Goal: Task Accomplishment & Management: Complete application form

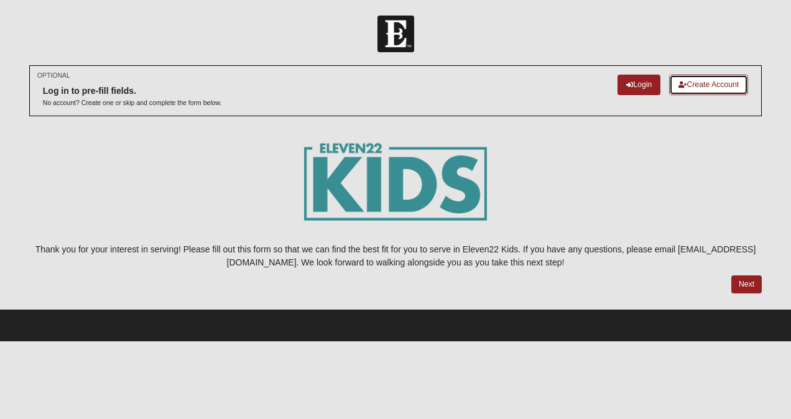
click at [729, 83] on link "Create Account" at bounding box center [708, 85] width 79 height 21
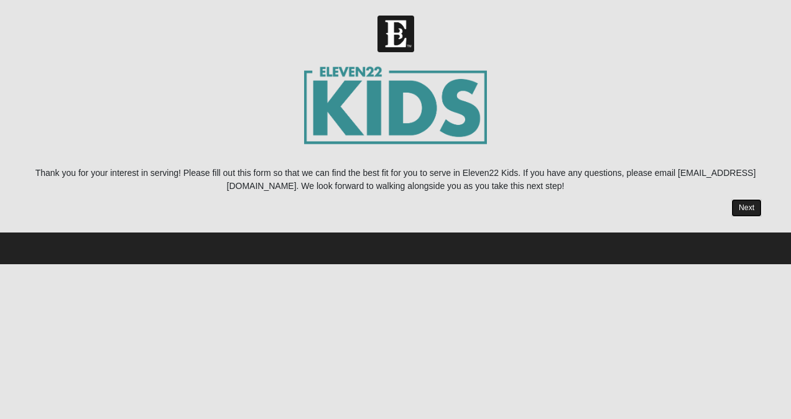
click at [755, 206] on link "Next" at bounding box center [746, 208] width 30 height 18
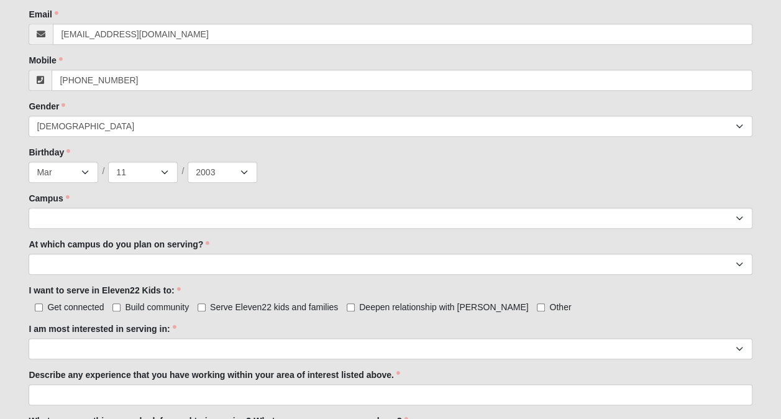
scroll to position [431, 0]
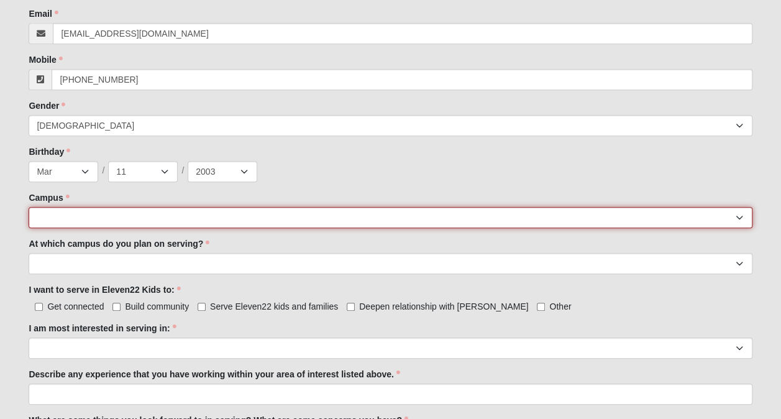
click at [231, 214] on select "[GEOGRAPHIC_DATA] [GEOGRAPHIC_DATA] (Coming Soon) Eleven22 Online [PERSON_NAME]…" at bounding box center [390, 217] width 723 height 21
select select "2"
click at [29, 207] on select "[GEOGRAPHIC_DATA] [GEOGRAPHIC_DATA] (Coming Soon) Eleven22 Online [PERSON_NAME]…" at bounding box center [390, 217] width 723 height 21
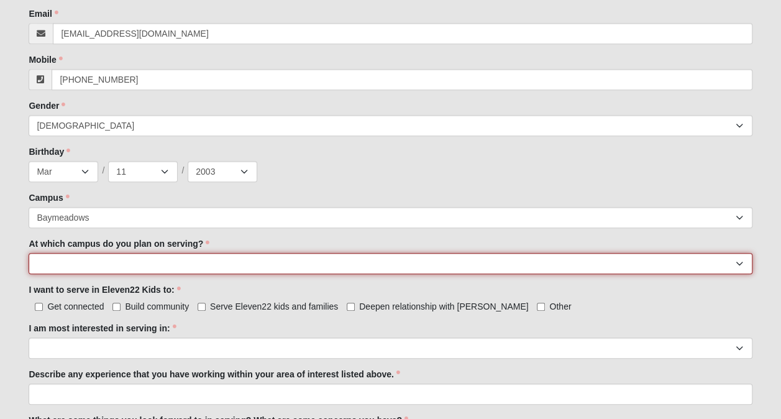
click at [152, 267] on select "[GEOGRAPHIC_DATA] [PERSON_NAME][GEOGRAPHIC_DATA] [GEOGRAPHIC_DATA] [GEOGRAPHIC_…" at bounding box center [390, 263] width 723 height 21
select select "Baymeadows"
click at [29, 253] on select "[GEOGRAPHIC_DATA] [PERSON_NAME][GEOGRAPHIC_DATA] [GEOGRAPHIC_DATA] [GEOGRAPHIC_…" at bounding box center [390, 263] width 723 height 21
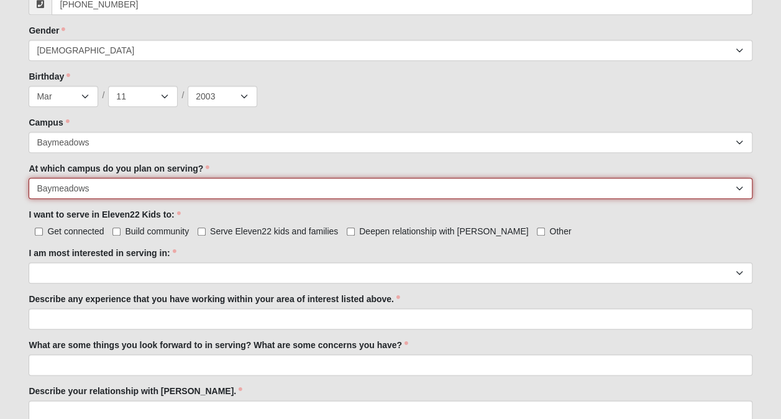
scroll to position [514, 0]
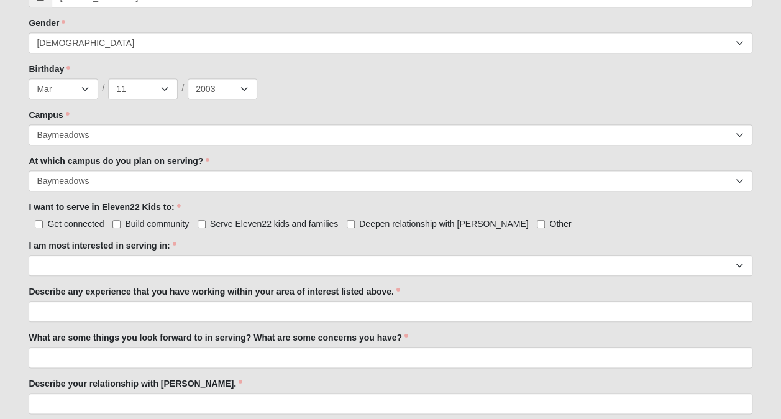
click at [237, 221] on span "Serve Eleven22 kids and families" at bounding box center [274, 224] width 128 height 10
click at [206, 221] on input "Serve Eleven22 kids and families" at bounding box center [202, 224] width 8 height 8
checkbox input "true"
click at [430, 225] on span "Deepen relationship with [PERSON_NAME]" at bounding box center [443, 224] width 169 height 10
click at [355, 225] on input "Deepen relationship with [PERSON_NAME]" at bounding box center [351, 224] width 8 height 8
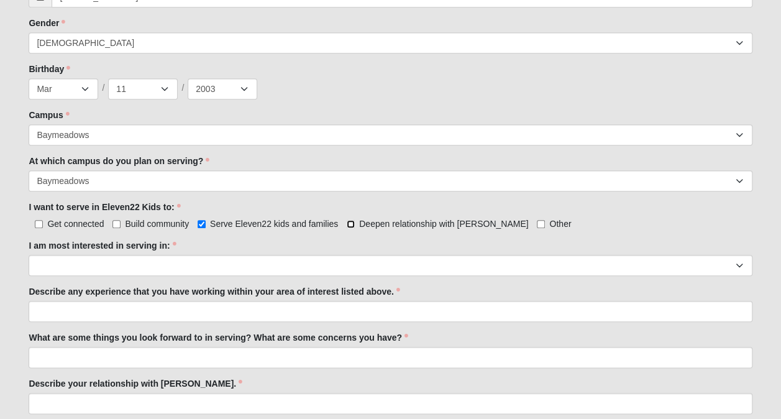
checkbox input "true"
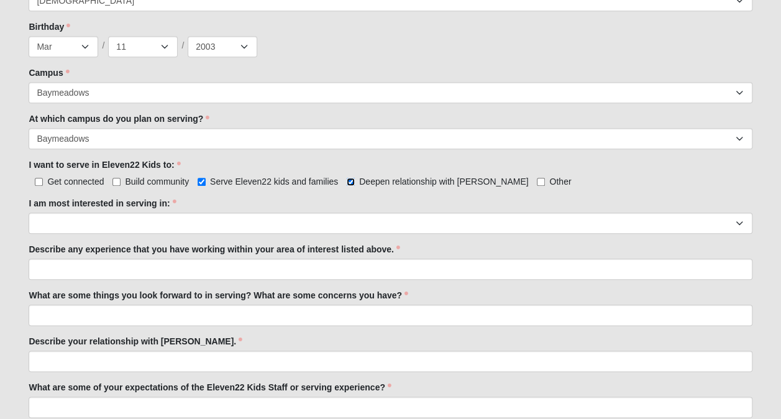
scroll to position [557, 0]
click at [133, 181] on span "Build community" at bounding box center [157, 181] width 64 height 10
click at [121, 181] on input "Build community" at bounding box center [116, 181] width 8 height 8
checkbox input "true"
click at [92, 184] on span "Get connected" at bounding box center [75, 181] width 57 height 10
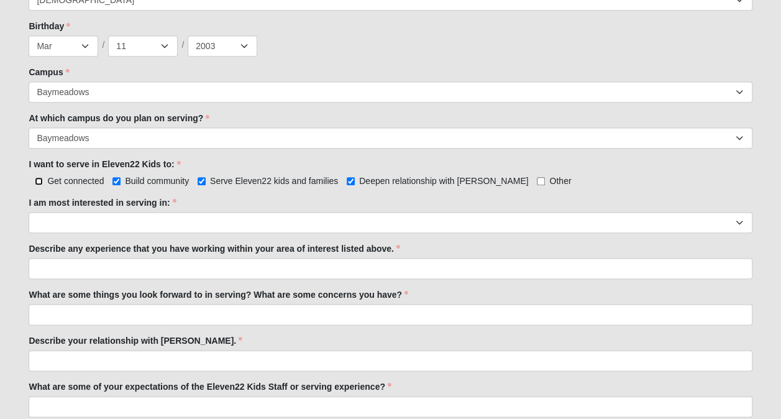
click at [43, 184] on input "Get connected" at bounding box center [39, 181] width 8 height 8
checkbox input "true"
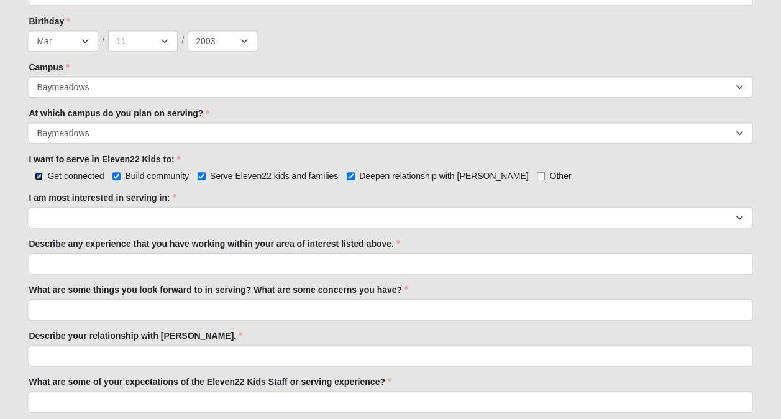
scroll to position [562, 0]
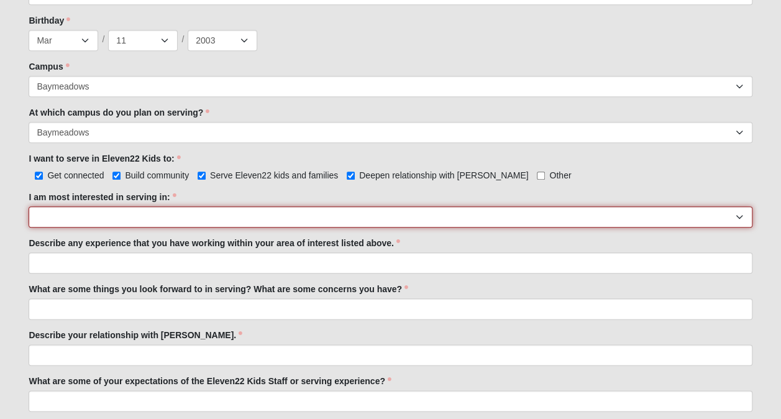
click at [395, 216] on select "Registration Tour Guide Preschool Disciple Group Leader Elementary Disciple Gro…" at bounding box center [390, 216] width 723 height 21
select select "Preschool Disciple Group Leader"
click at [29, 206] on select "Registration Tour Guide Preschool Disciple Group Leader Elementary Disciple Gro…" at bounding box center [390, 216] width 723 height 21
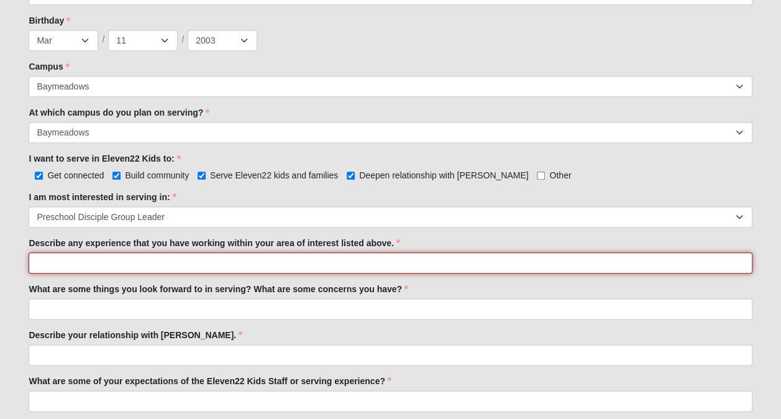
click at [173, 259] on input "Describe any experience that you have working within your area of interest list…" at bounding box center [390, 262] width 723 height 21
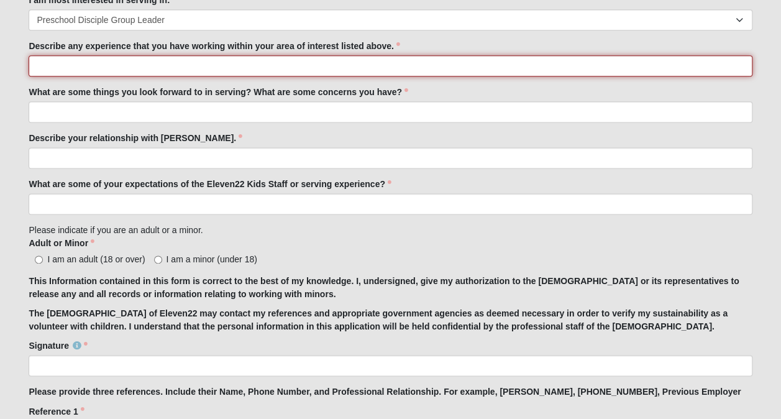
scroll to position [763, 0]
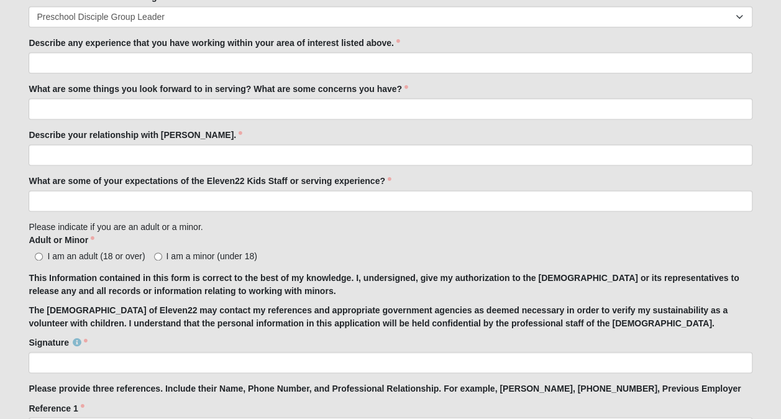
click at [127, 256] on span "I am an adult (18 or over)" at bounding box center [96, 256] width 98 height 10
click at [43, 256] on input "I am an adult (18 or over)" at bounding box center [39, 256] width 8 height 8
radio input "true"
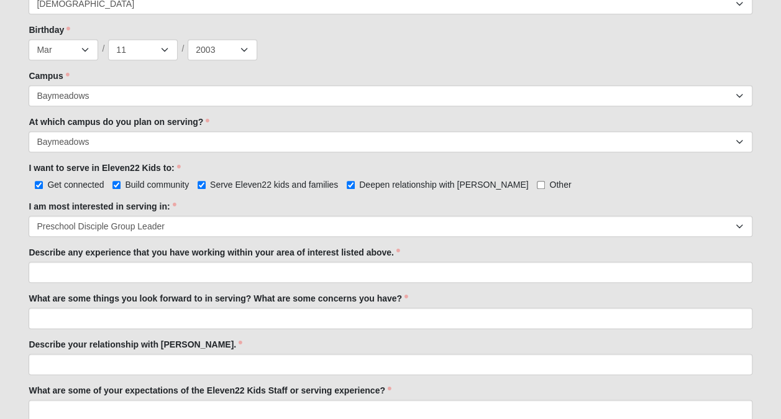
scroll to position [556, 0]
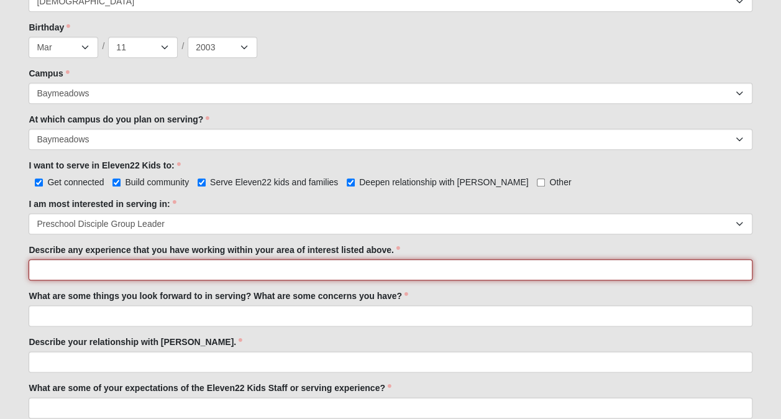
click at [150, 272] on input "Describe any experience that you have working within your area of interest list…" at bounding box center [390, 269] width 723 height 21
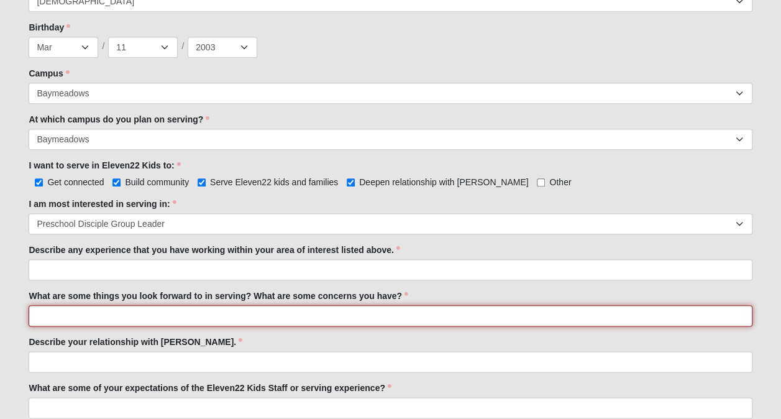
click at [168, 322] on input "What are some things you look forward to in serving? What are some concerns you…" at bounding box center [390, 315] width 723 height 21
type input "I love working with kids and spreading the love of [PERSON_NAME]."
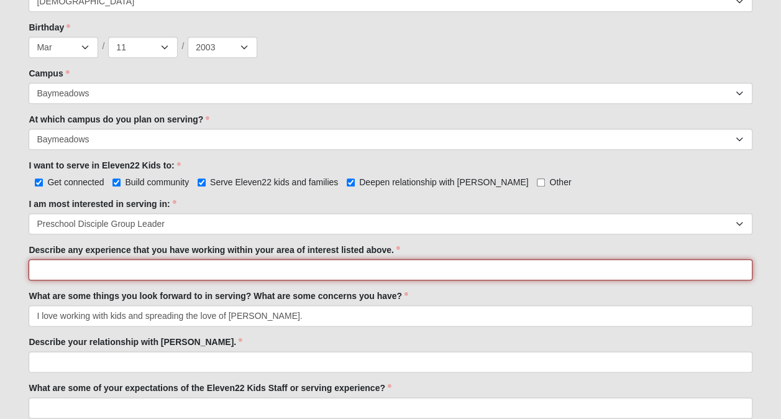
click at [243, 265] on input "Describe any experience that you have working within your area of interest list…" at bounding box center [390, 269] width 723 height 21
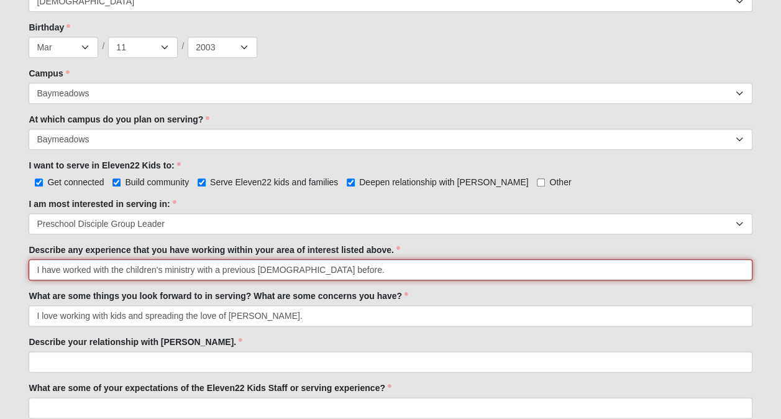
click at [327, 270] on input "I have worked with the children's ministry with a previous [DEMOGRAPHIC_DATA] b…" at bounding box center [390, 269] width 723 height 21
drag, startPoint x: 631, startPoint y: 269, endPoint x: 544, endPoint y: 275, distance: 86.6
click at [544, 275] on input "I have worked with the children's ministry with a previous [DEMOGRAPHIC_DATA] b…" at bounding box center [390, 269] width 723 height 21
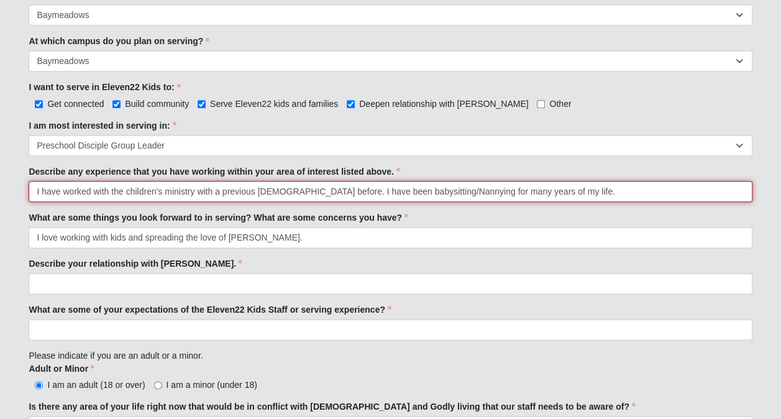
scroll to position [640, 0]
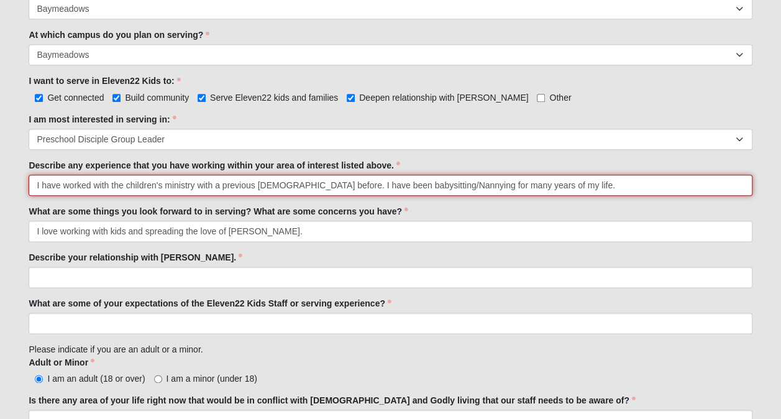
type input "I have worked with the children's ministry with a previous [DEMOGRAPHIC_DATA] b…"
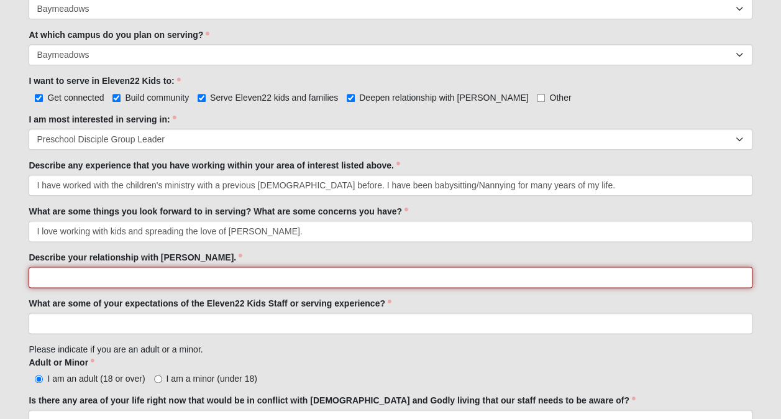
click at [464, 278] on input "Describe your relationship with [PERSON_NAME]." at bounding box center [390, 277] width 723 height 21
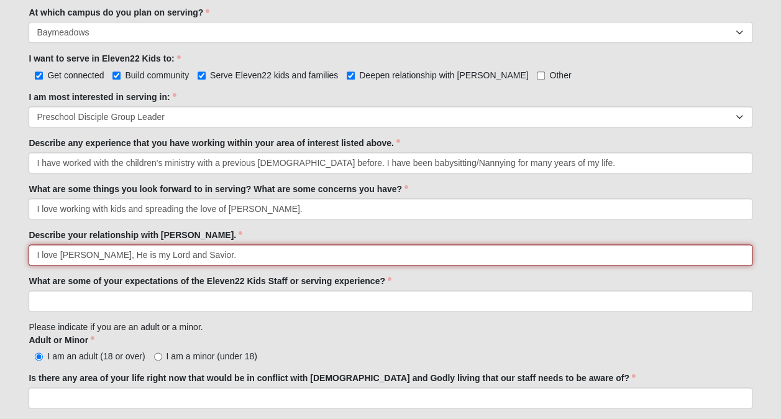
scroll to position [664, 0]
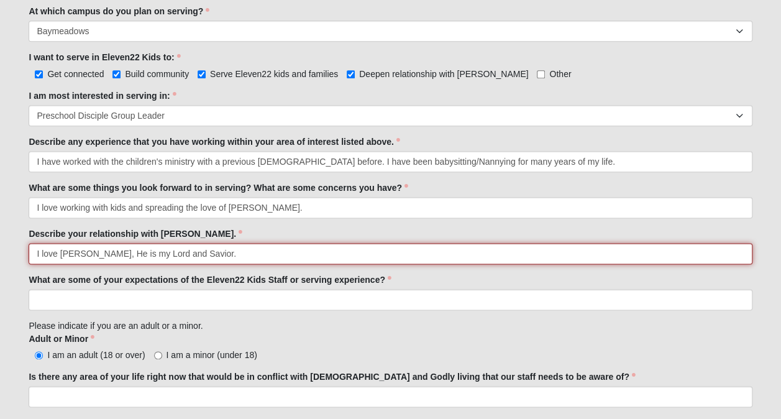
type input "I love [PERSON_NAME], He is my Lord and Savior."
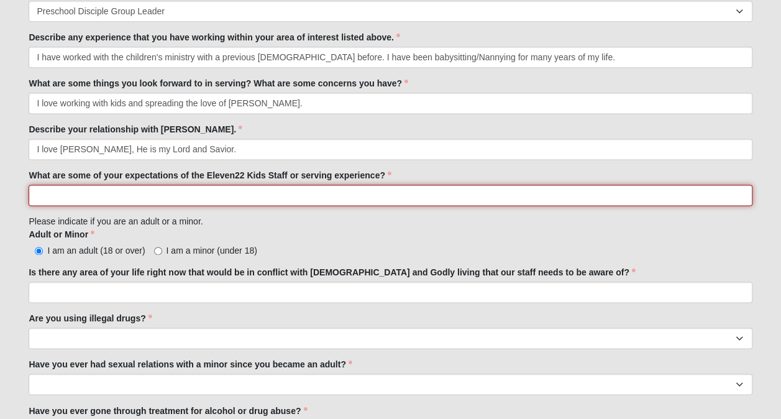
scroll to position [769, 0]
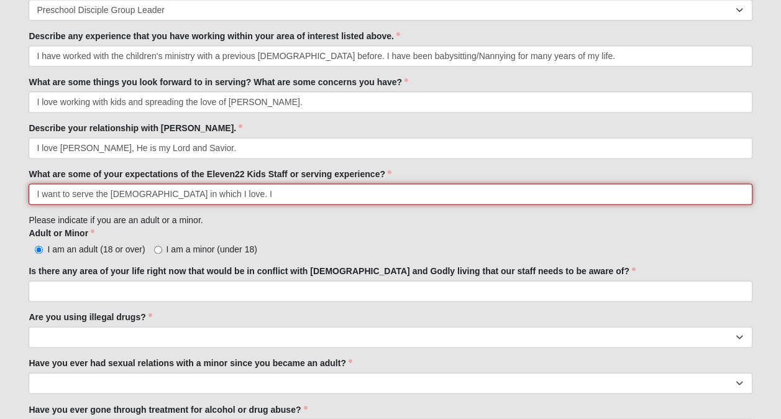
click at [211, 194] on input "I want to serve the [DEMOGRAPHIC_DATA] in which I love. I" at bounding box center [390, 193] width 723 height 21
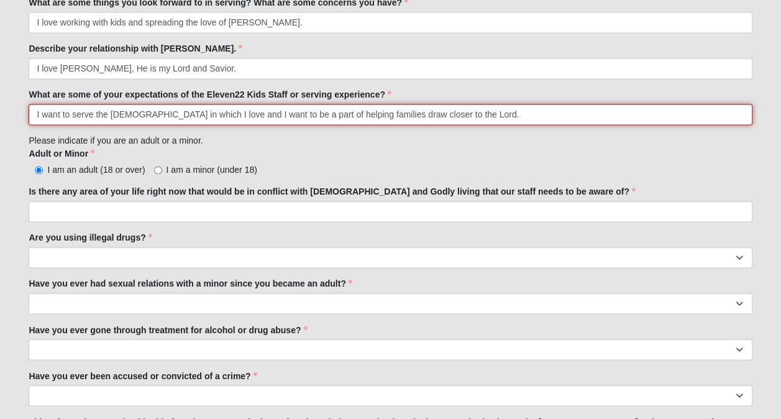
scroll to position [850, 0]
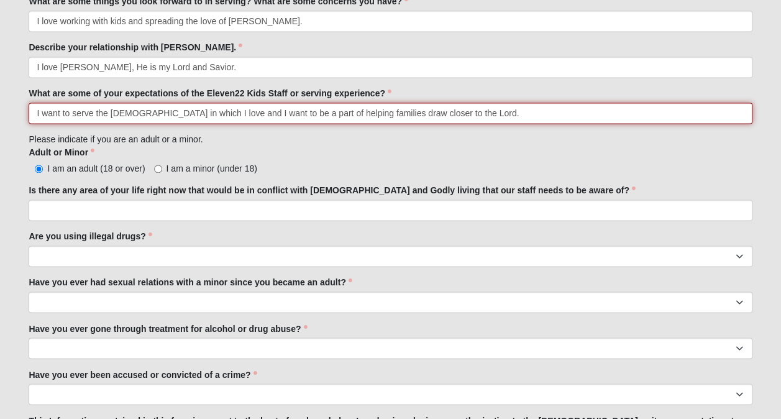
type input "I want to serve the [DEMOGRAPHIC_DATA] in which I love and I want to be a part …"
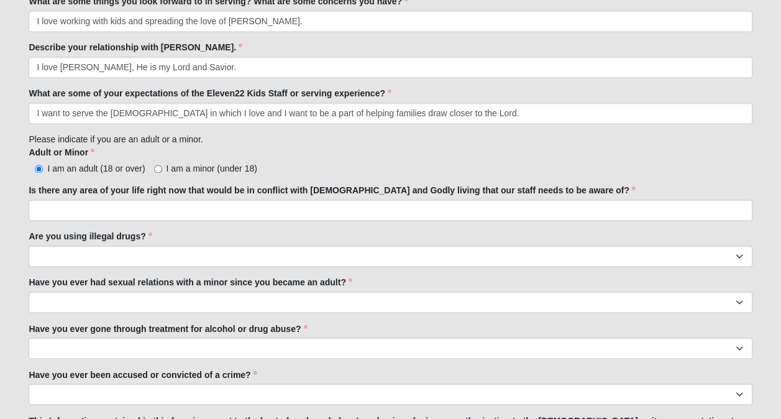
click at [364, 198] on div "Is there any area of your life right now that would be in conflict with [DEMOGR…" at bounding box center [390, 202] width 723 height 37
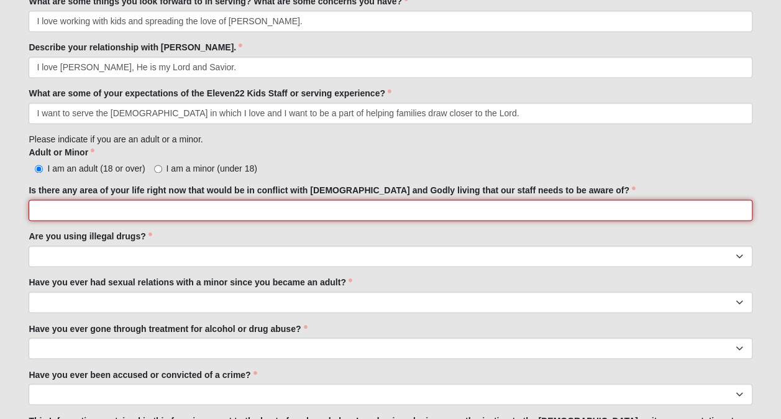
click at [366, 204] on input "Is there any area of your life right now that would be in conflict with [DEMOGR…" at bounding box center [390, 210] width 723 height 21
type input "n"
type input "No."
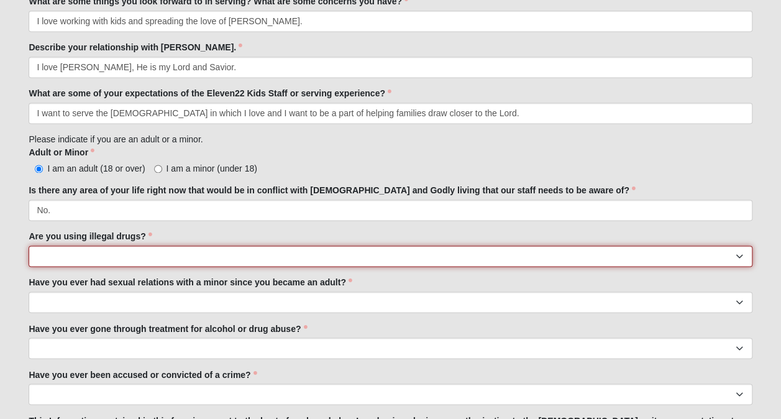
drag, startPoint x: 337, startPoint y: 262, endPoint x: 296, endPoint y: 310, distance: 63.0
select select "No"
click at [29, 246] on select "Yes No" at bounding box center [390, 256] width 723 height 21
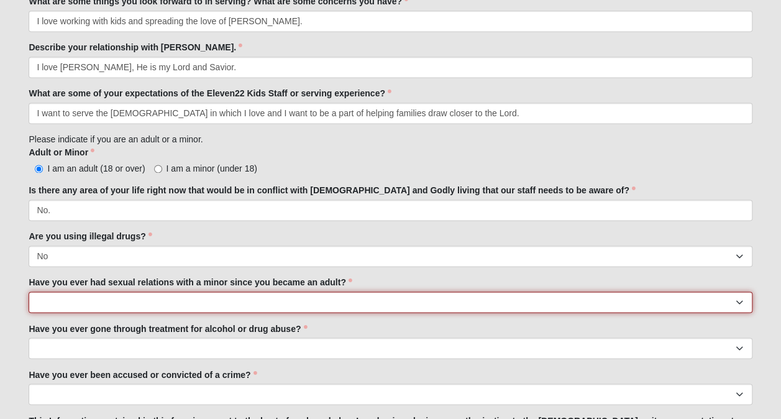
click at [311, 301] on select "Yes No" at bounding box center [390, 301] width 723 height 21
select select "No"
click at [29, 291] on select "Yes No" at bounding box center [390, 301] width 723 height 21
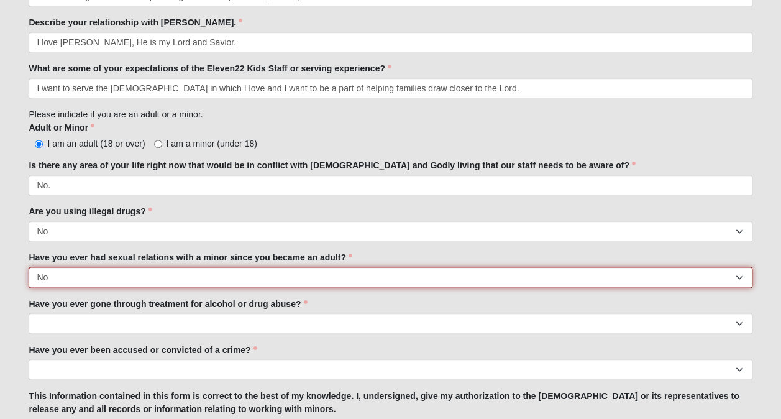
scroll to position [876, 0]
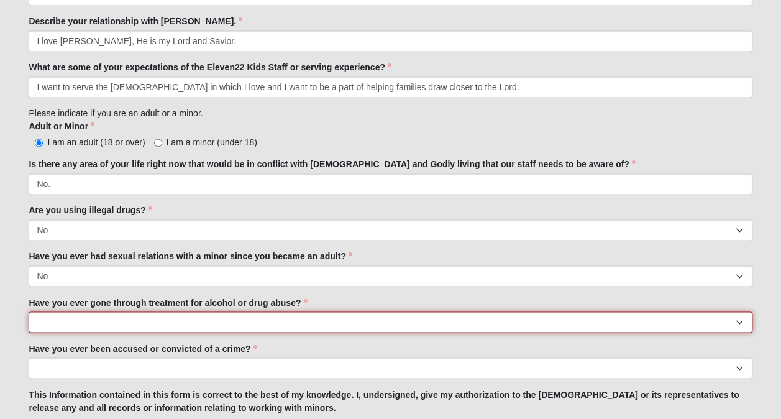
click at [292, 328] on select "Yes No" at bounding box center [390, 321] width 723 height 21
select select "No"
click at [29, 311] on select "Yes No" at bounding box center [390, 321] width 723 height 21
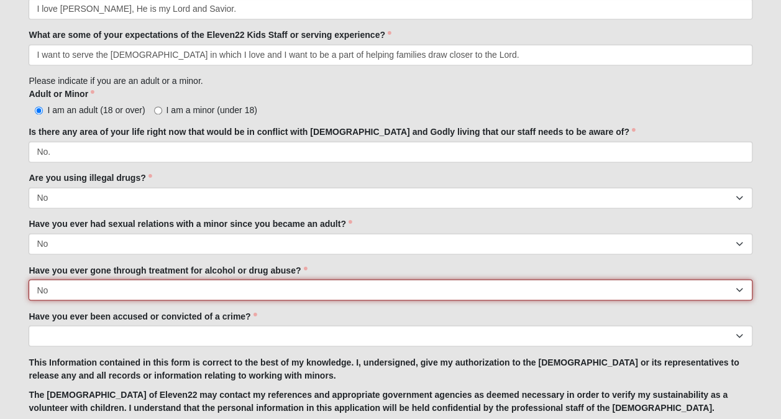
scroll to position [912, 0]
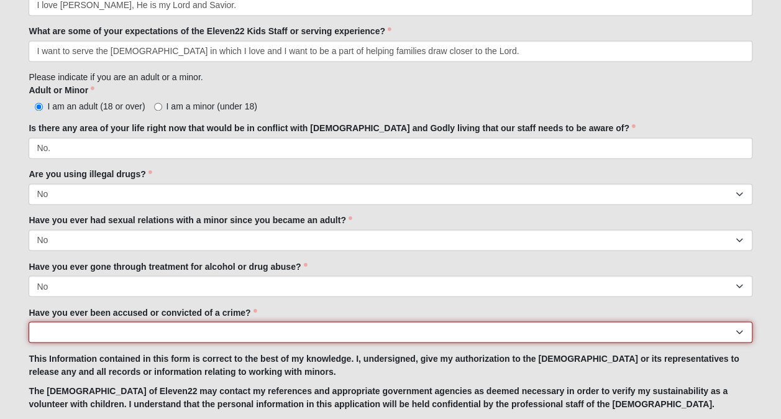
click at [296, 323] on select "Yes No" at bounding box center [390, 331] width 723 height 21
select select "No"
click at [29, 321] on select "Yes No" at bounding box center [390, 331] width 723 height 21
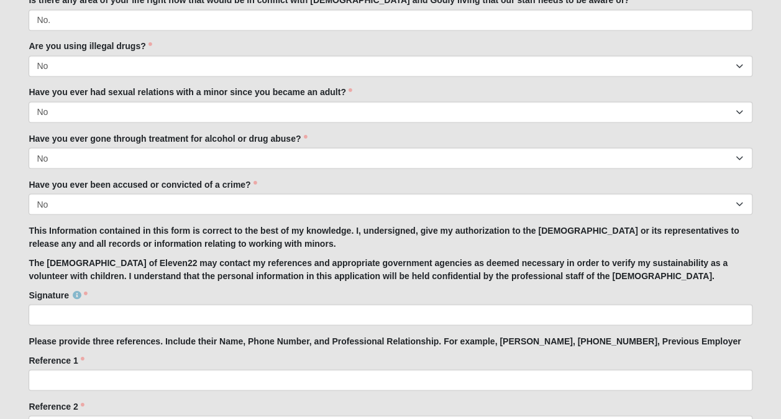
scroll to position [1041, 0]
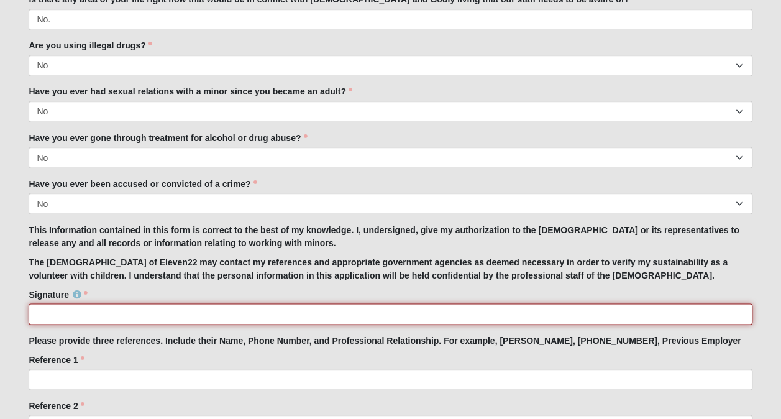
click at [301, 313] on input "Signature" at bounding box center [390, 313] width 723 height 21
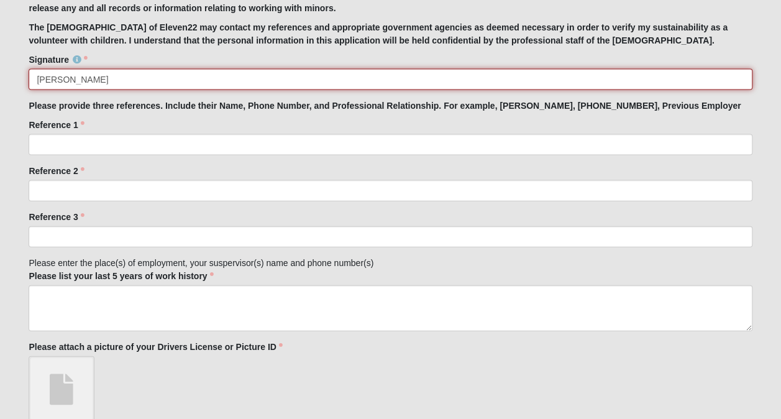
scroll to position [1216, 0]
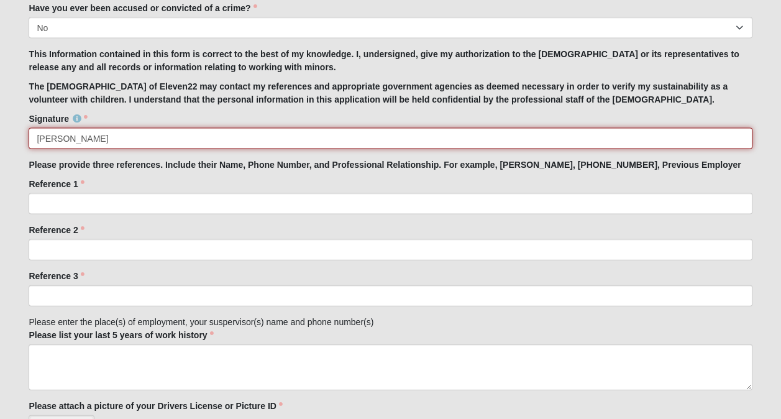
type input "[PERSON_NAME]"
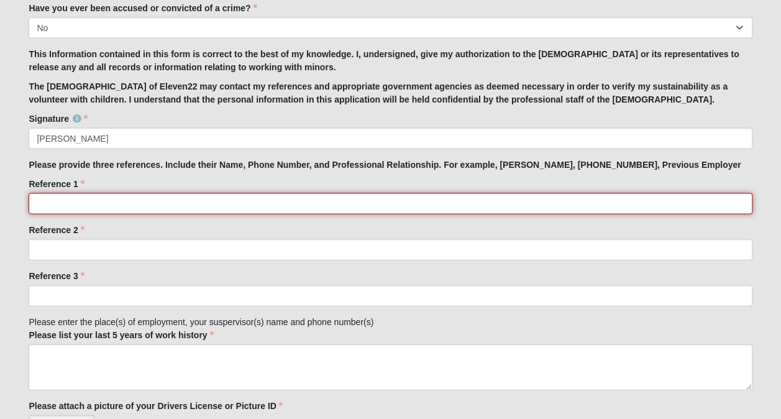
click at [282, 197] on input "Reference 1" at bounding box center [390, 203] width 723 height 21
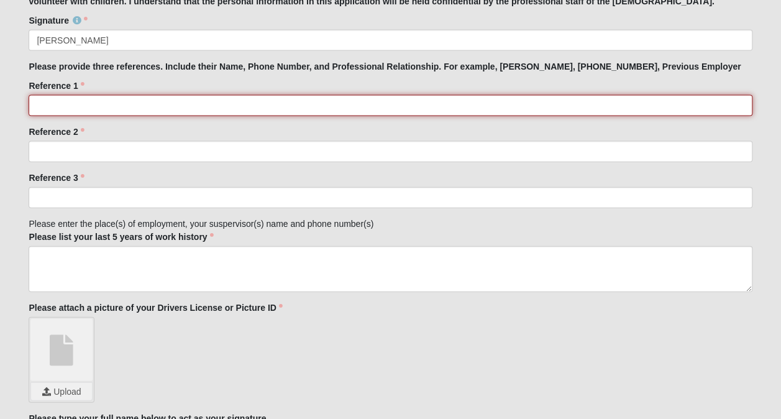
scroll to position [1306, 0]
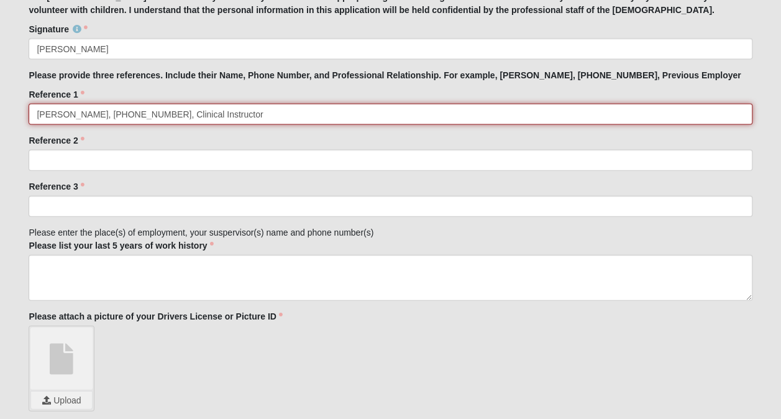
click at [150, 114] on input "[PERSON_NAME], [PHONE_NUMBER], Clinical Instructor" at bounding box center [390, 114] width 723 height 21
type input "[PERSON_NAME], [PHONE_NUMBER], Previous Clinical Instructor"
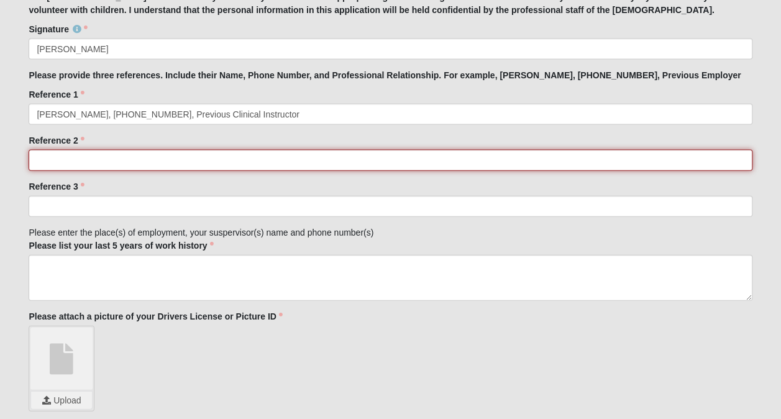
click at [231, 152] on input "Reference 2" at bounding box center [390, 160] width 723 height 21
type input "[PERSON_NAME], [PHONE_NUMBER], Friend"
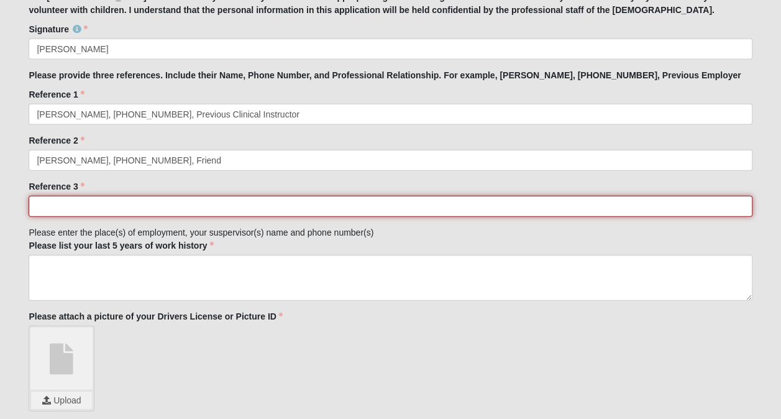
click at [164, 196] on input "Reference 3" at bounding box center [390, 206] width 723 height 21
type input "L"
type input "[PERSON_NAME], [PHONE_NUMBER], Family"
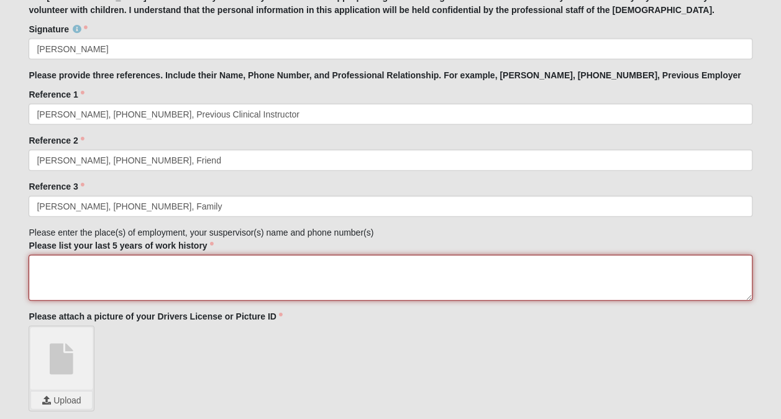
click at [277, 264] on textarea "Please list your last 5 years of work history" at bounding box center [390, 278] width 723 height 46
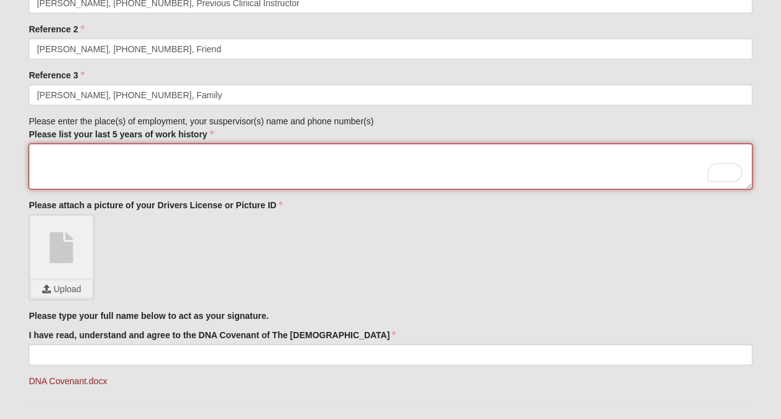
scroll to position [1418, 0]
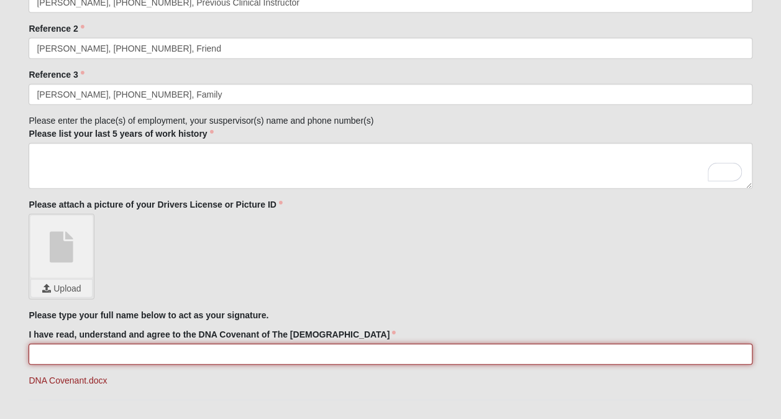
click at [385, 357] on input "I have read, understand and agree to the DNA Covenant of The [DEMOGRAPHIC_DATA]" at bounding box center [390, 354] width 723 height 21
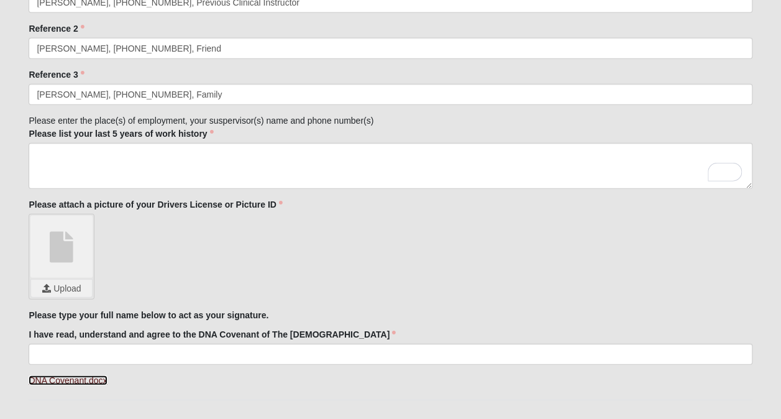
click at [78, 376] on link "DNA Covenant.docx" at bounding box center [68, 380] width 78 height 10
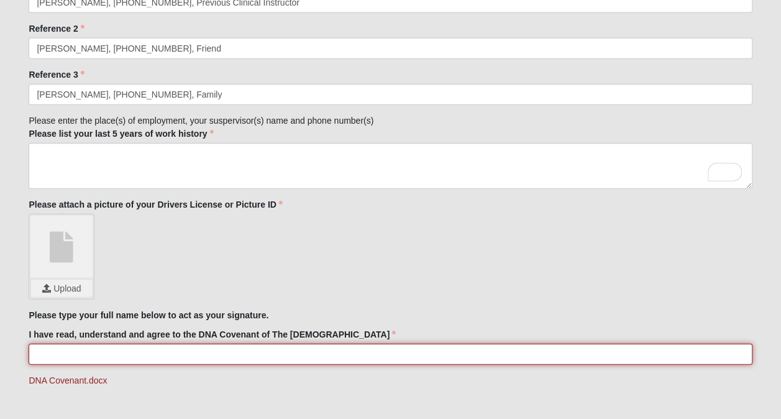
click at [301, 349] on input "I have read, understand and agree to the DNA Covenant of The [DEMOGRAPHIC_DATA]" at bounding box center [390, 354] width 723 height 21
type input "[PERSON_NAME]"
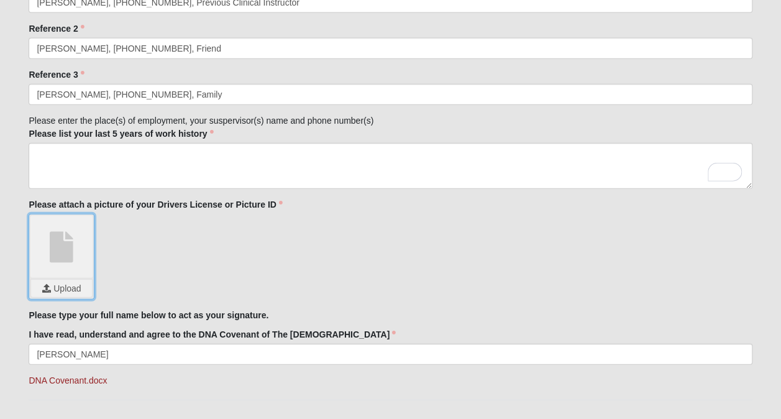
click at [81, 293] on input "file" at bounding box center [61, 288] width 61 height 17
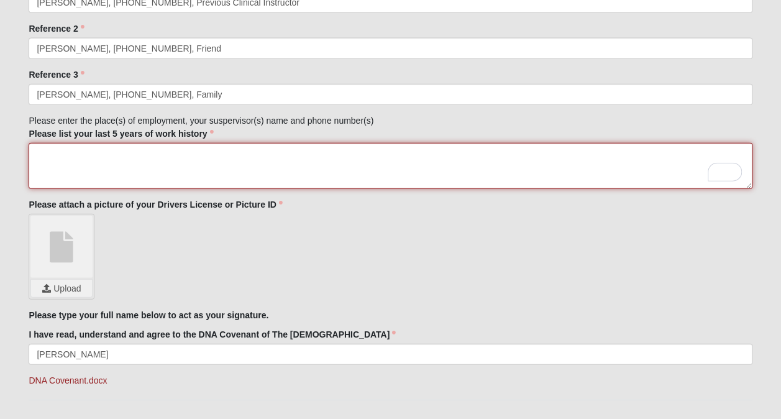
click at [223, 177] on textarea "Please list your last 5 years of work history" at bounding box center [390, 166] width 723 height 46
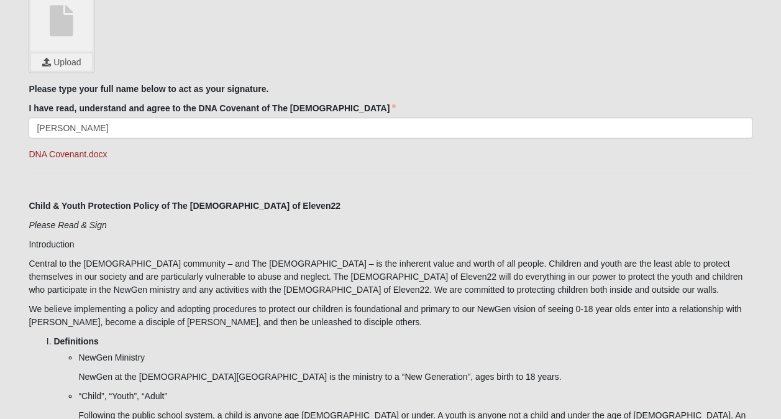
scroll to position [1486, 0]
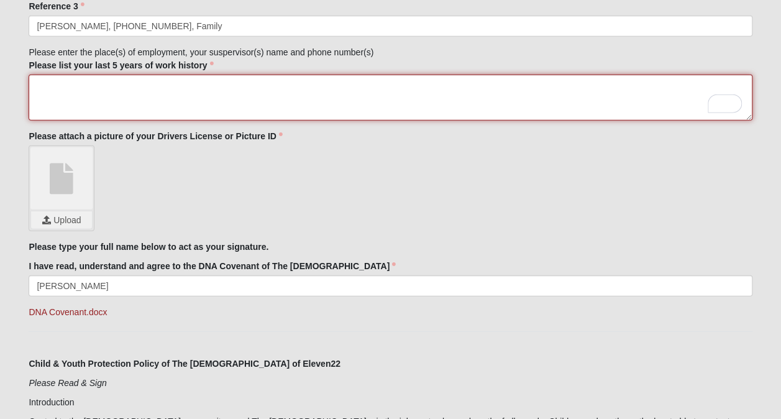
paste textarea "Lore’i Dolors, Am. Consectet, AD — Elitse DOEIUS 3352 - TEMPOR 1151 I utlabore …"
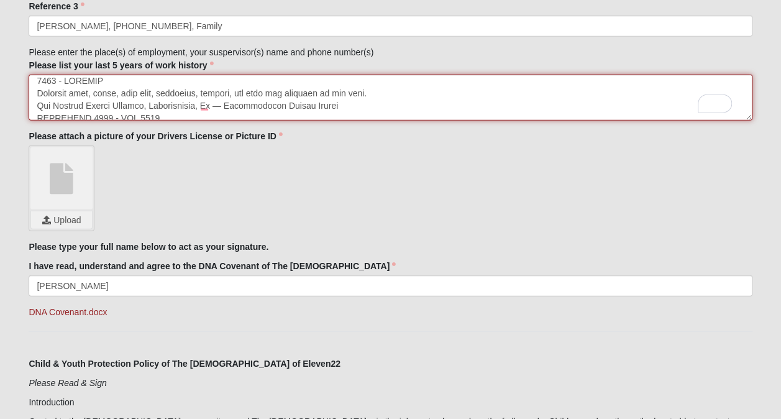
scroll to position [0, 0]
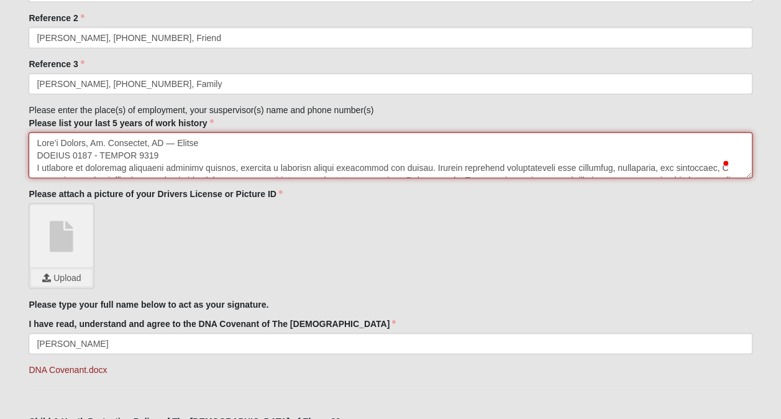
drag, startPoint x: 36, startPoint y: 166, endPoint x: 336, endPoint y: 163, distance: 300.2
click at [336, 163] on textarea "Please list your last 5 years of work history" at bounding box center [390, 155] width 723 height 46
drag, startPoint x: 322, startPoint y: 153, endPoint x: 34, endPoint y: 163, distance: 288.6
click at [34, 163] on textarea "Please list your last 5 years of work history" at bounding box center [390, 155] width 723 height 46
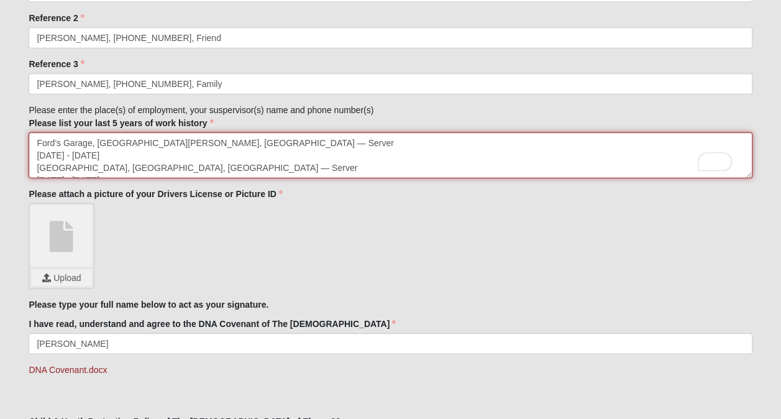
drag, startPoint x: 34, startPoint y: 163, endPoint x: 203, endPoint y: 151, distance: 169.5
click at [203, 151] on textarea "Ford’s Garage, [GEOGRAPHIC_DATA][PERSON_NAME], [GEOGRAPHIC_DATA] — Server [DATE…" at bounding box center [390, 155] width 723 height 46
drag, startPoint x: 174, startPoint y: 153, endPoint x: 17, endPoint y: 150, distance: 156.6
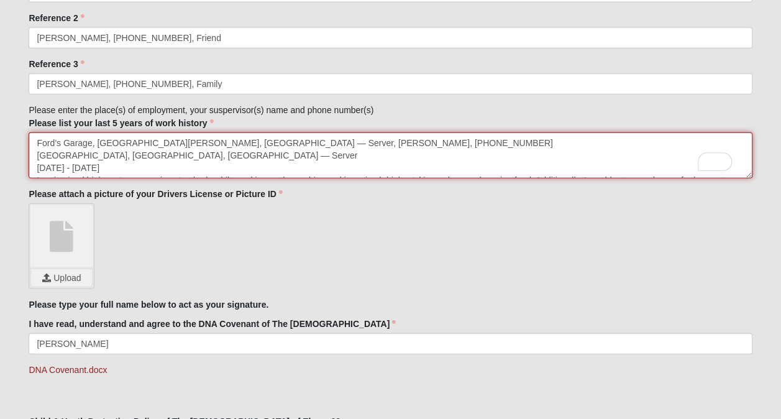
drag, startPoint x: 124, startPoint y: 163, endPoint x: 20, endPoint y: 165, distance: 104.4
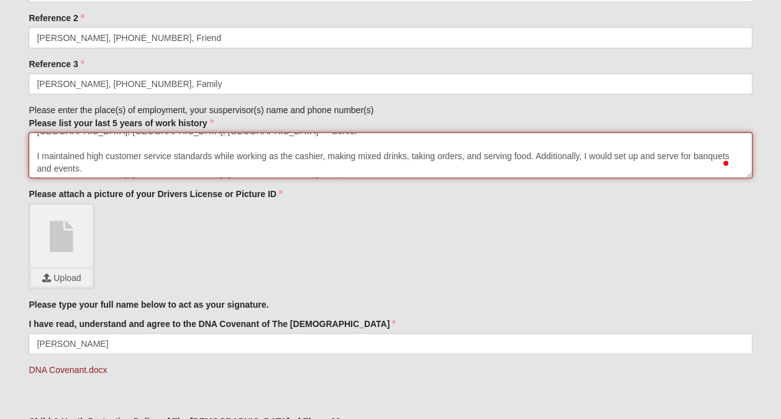
scroll to position [26, 0]
drag, startPoint x: 93, startPoint y: 170, endPoint x: 24, endPoint y: 151, distance: 71.6
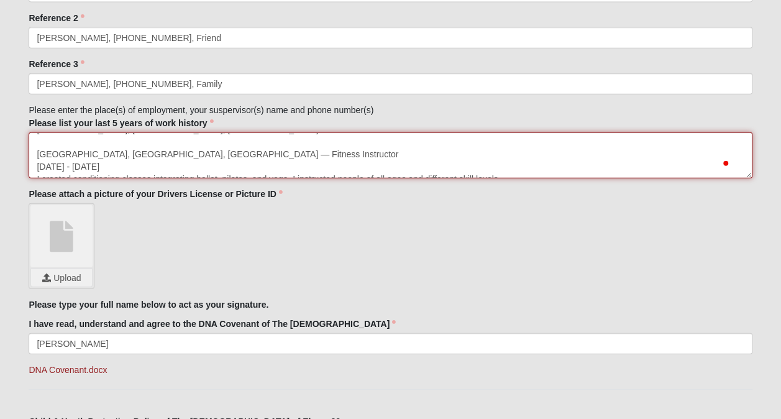
scroll to position [0, 0]
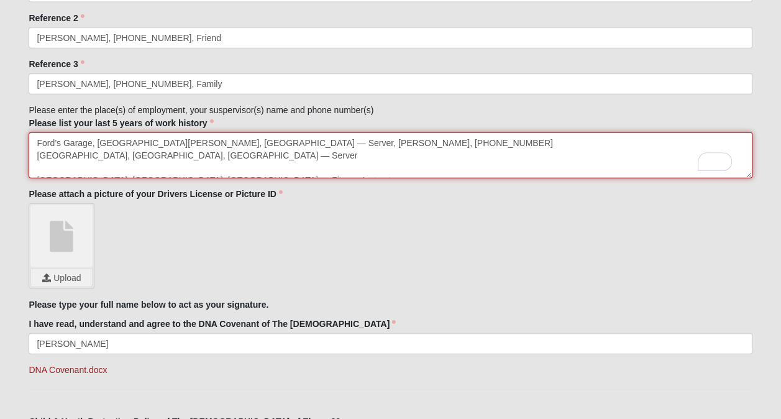
click at [243, 158] on textarea "Ford’s Garage, [GEOGRAPHIC_DATA][PERSON_NAME], [GEOGRAPHIC_DATA] — Server, [PER…" at bounding box center [390, 155] width 723 height 46
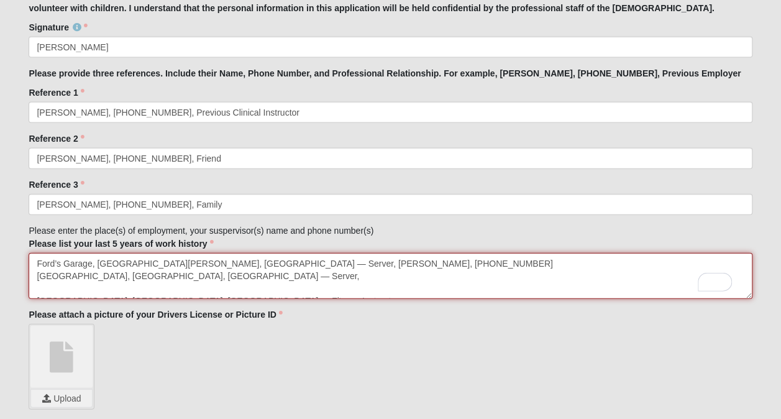
scroll to position [1300, 0]
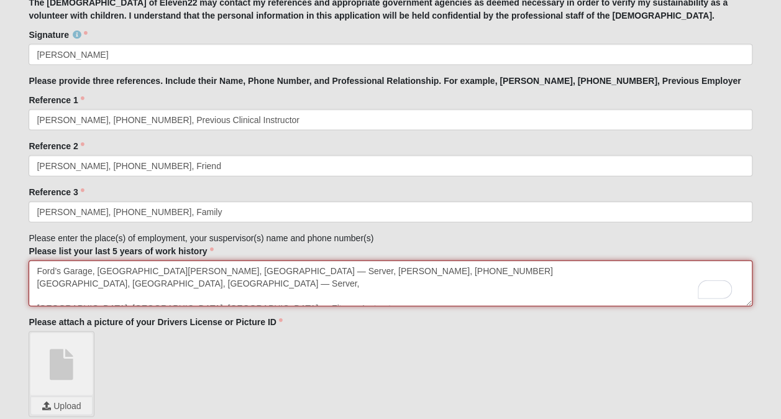
type textarea "Ford’s Garage, [GEOGRAPHIC_DATA][PERSON_NAME], [GEOGRAPHIC_DATA] — Server, [PER…"
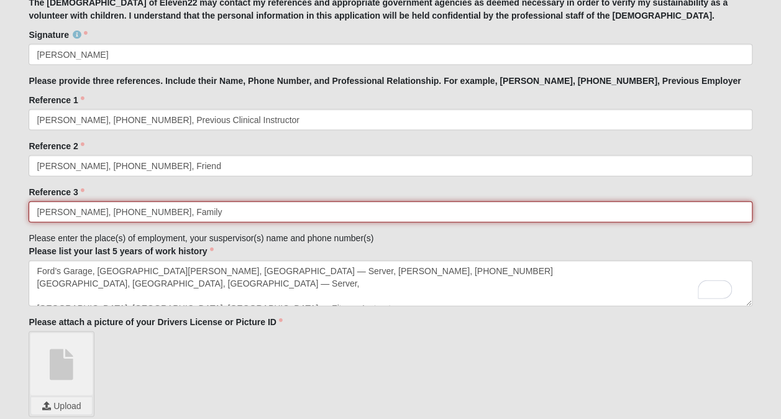
drag, startPoint x: 186, startPoint y: 211, endPoint x: 29, endPoint y: 201, distance: 157.6
click at [29, 201] on input "[PERSON_NAME], [PHONE_NUMBER], Family" at bounding box center [390, 211] width 723 height 21
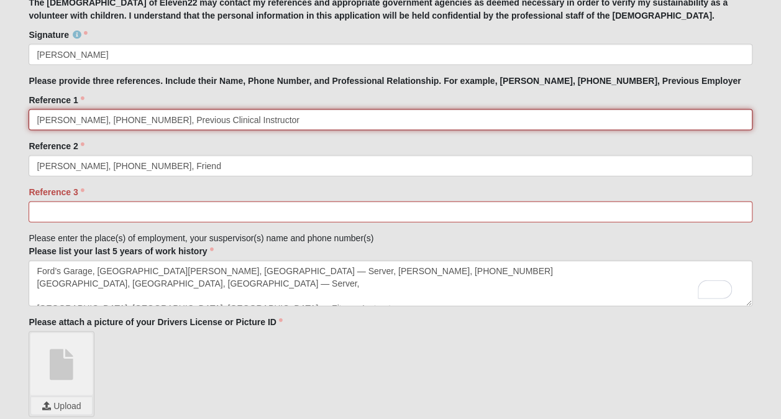
drag, startPoint x: 267, startPoint y: 118, endPoint x: -2, endPoint y: 125, distance: 269.2
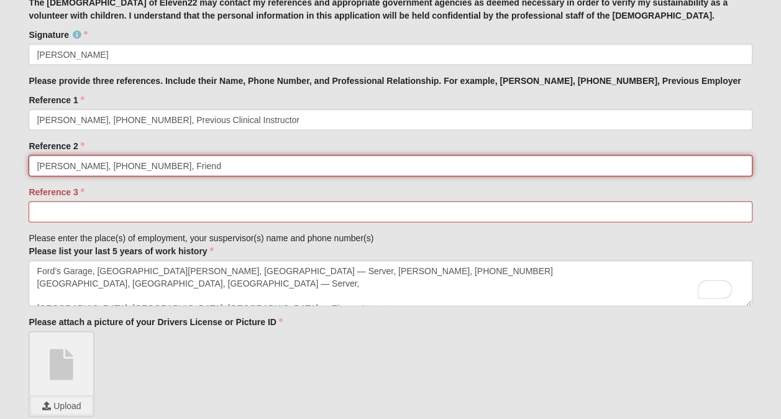
click at [193, 164] on input "[PERSON_NAME], [PHONE_NUMBER], Friend" at bounding box center [390, 165] width 723 height 21
drag, startPoint x: 193, startPoint y: 164, endPoint x: 7, endPoint y: 160, distance: 185.9
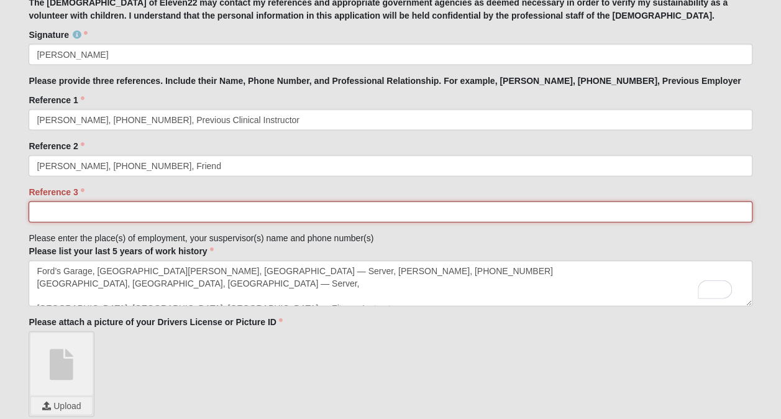
click at [97, 211] on input "Reference 3" at bounding box center [390, 211] width 723 height 21
paste input "[PERSON_NAME], [PHONE_NUMBER], Friend"
type input "[PERSON_NAME], [PHONE_NUMBER], Friend"
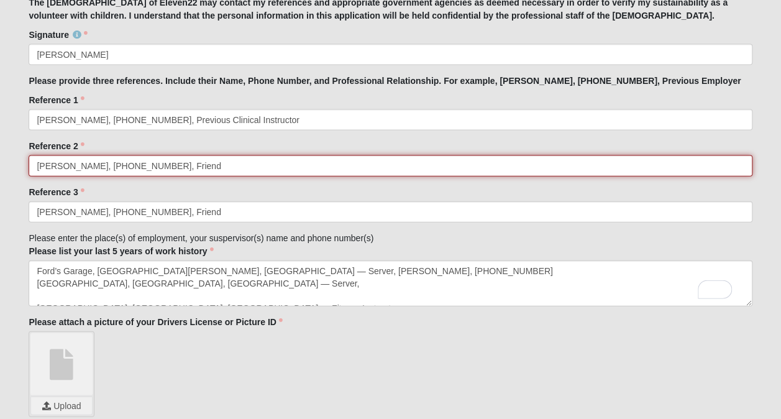
drag, startPoint x: 195, startPoint y: 158, endPoint x: 7, endPoint y: 182, distance: 189.9
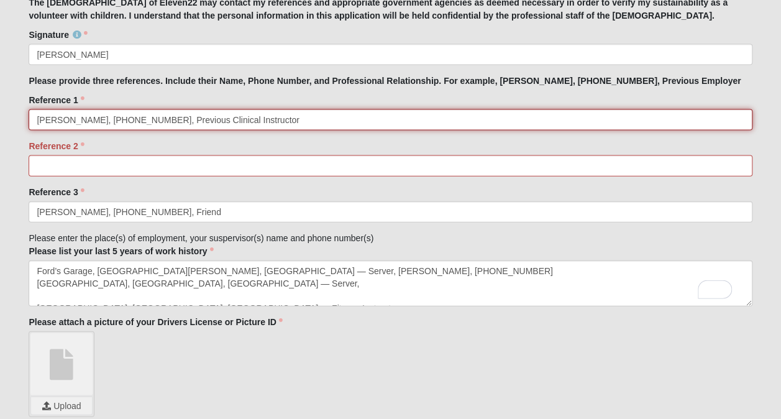
drag, startPoint x: 267, startPoint y: 114, endPoint x: 25, endPoint y: 117, distance: 242.4
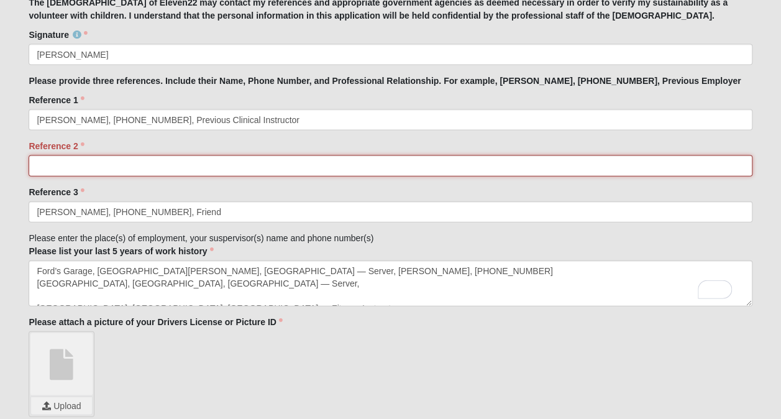
click at [71, 157] on input "Reference 2" at bounding box center [390, 165] width 723 height 21
paste input "[PERSON_NAME], [PHONE_NUMBER], Previous Clinical Instructor"
type input "[PERSON_NAME], [PHONE_NUMBER], Previous Clinical Instructor"
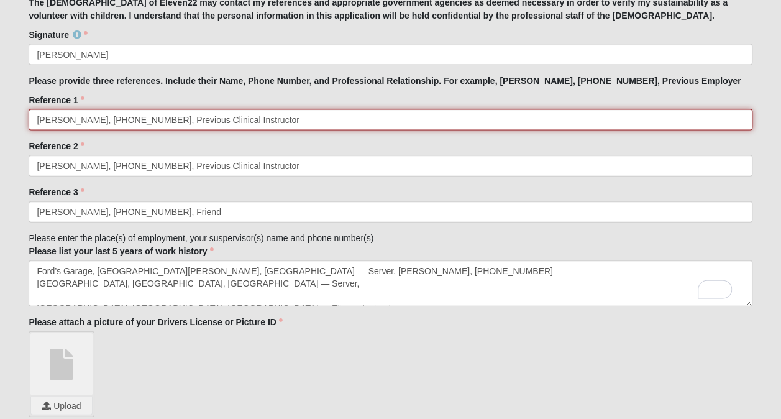
drag, startPoint x: 270, startPoint y: 126, endPoint x: -2, endPoint y: 117, distance: 272.4
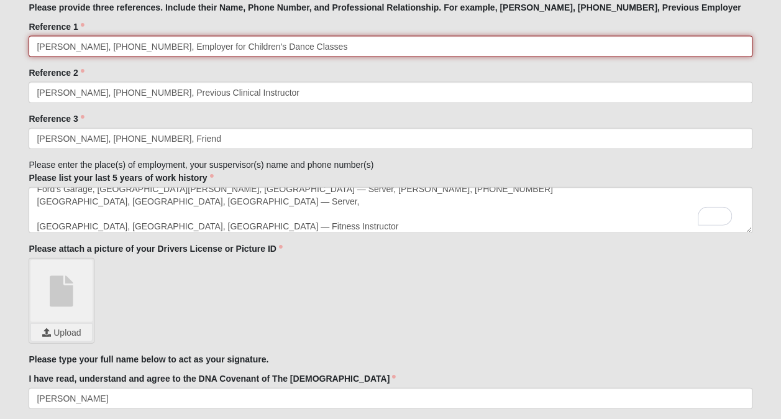
scroll to position [14, 0]
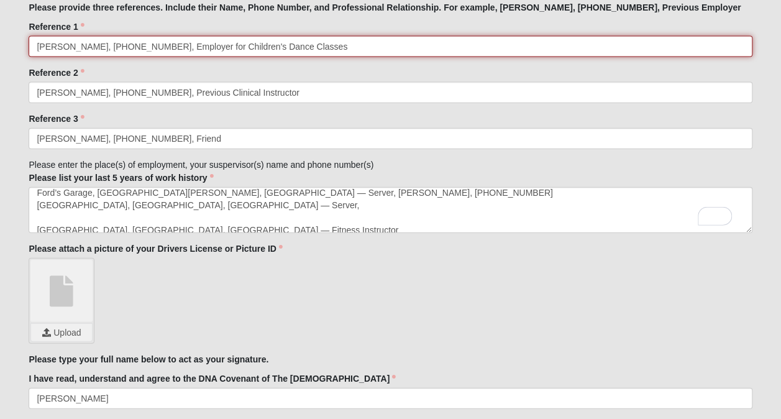
type input "[PERSON_NAME], [PHONE_NUMBER], Employer for Children's Dance Classes"
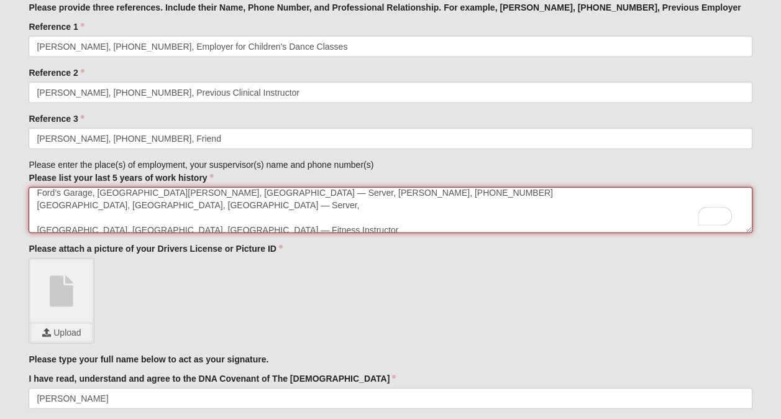
drag, startPoint x: 241, startPoint y: 204, endPoint x: -2, endPoint y: 198, distance: 243.7
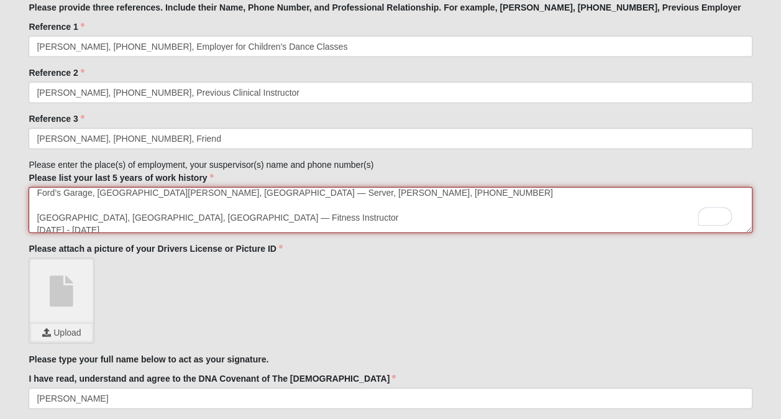
scroll to position [0, 0]
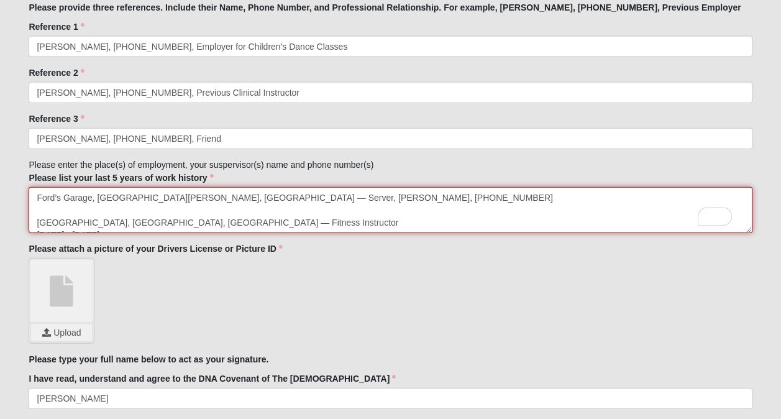
click at [36, 221] on textarea "Ford’s Garage, [GEOGRAPHIC_DATA][PERSON_NAME], [GEOGRAPHIC_DATA] — Server, [PER…" at bounding box center [390, 210] width 723 height 46
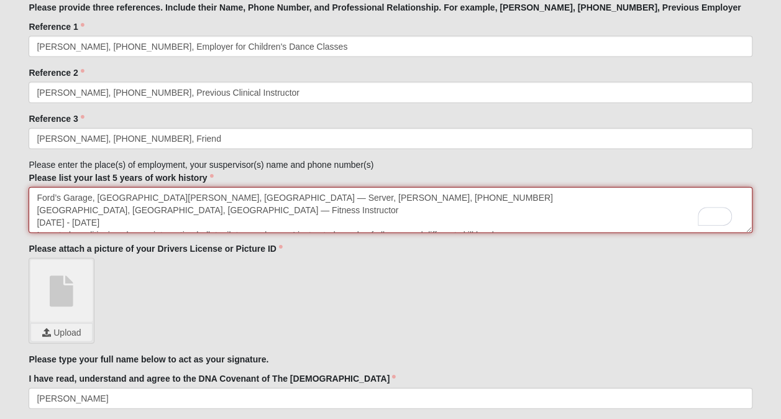
click at [294, 212] on textarea "Ford’s Garage, [GEOGRAPHIC_DATA][PERSON_NAME], [GEOGRAPHIC_DATA] — Server, [PER…" at bounding box center [390, 210] width 723 height 46
click at [290, 192] on textarea "Ford’s Garage, [GEOGRAPHIC_DATA][PERSON_NAME], [GEOGRAPHIC_DATA] — Server, [PER…" at bounding box center [390, 210] width 723 height 46
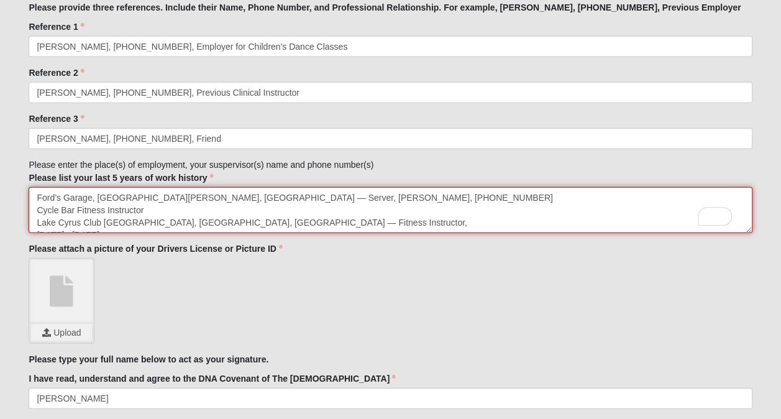
drag, startPoint x: 162, startPoint y: 195, endPoint x: 91, endPoint y: 196, distance: 70.9
click at [91, 196] on textarea "Ford’s Garage, [GEOGRAPHIC_DATA][PERSON_NAME], [GEOGRAPHIC_DATA] — Server, [PER…" at bounding box center [390, 210] width 723 height 46
click at [75, 209] on textarea "Ford’s Garage — Server, [PERSON_NAME], [PHONE_NUMBER] Cycle Bar Fitness Instruc…" at bounding box center [390, 210] width 723 height 46
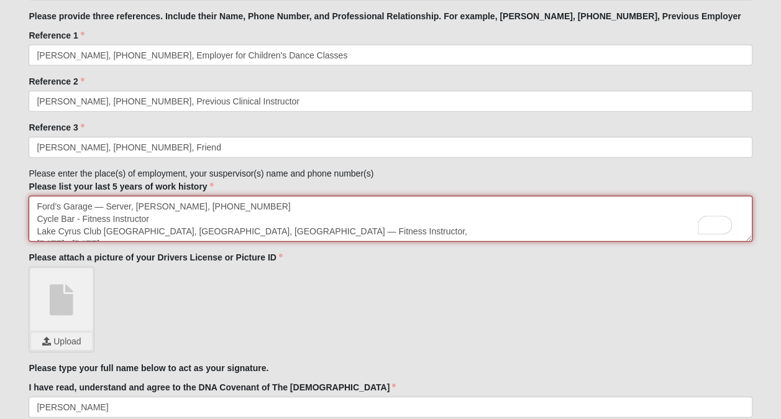
click at [106, 204] on textarea "Ford’s Garage — Server, [PERSON_NAME], [PHONE_NUMBER] Cycle Bar - Fitness Instr…" at bounding box center [390, 219] width 723 height 46
click at [160, 221] on textarea "Ford’s Garage - Server, [PERSON_NAME], [PHONE_NUMBER] Cycle Bar - Fitness Instr…" at bounding box center [390, 219] width 723 height 46
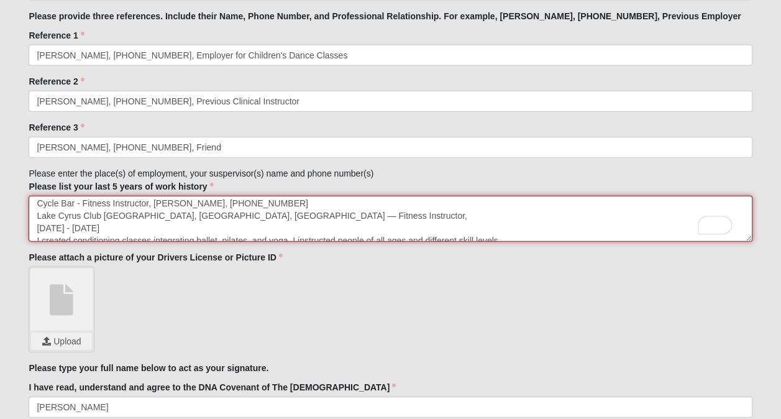
scroll to position [16, 0]
click at [302, 216] on textarea "Ford’s Garage - Server, [PERSON_NAME], [PHONE_NUMBER] Cycle Bar - Fitness Instr…" at bounding box center [390, 219] width 723 height 46
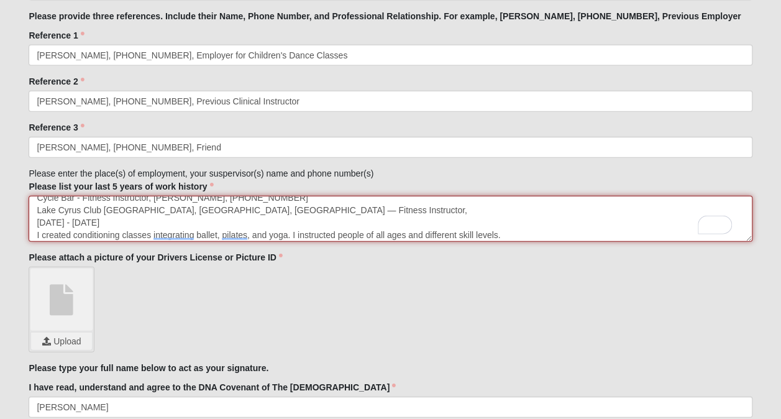
scroll to position [0, 0]
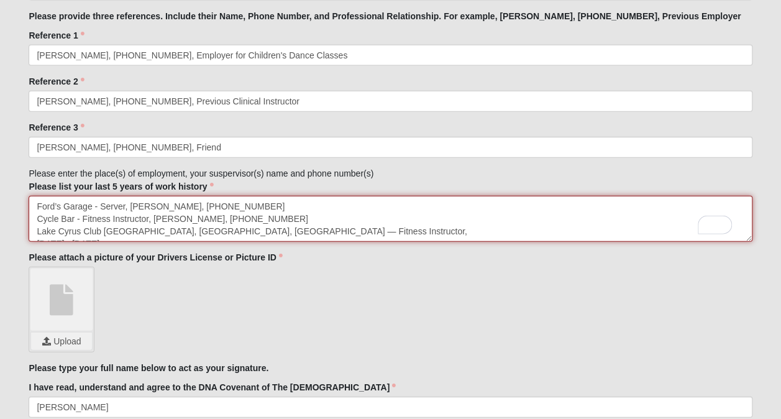
drag, startPoint x: 33, startPoint y: 219, endPoint x: 289, endPoint y: 181, distance: 258.9
click at [289, 181] on div "Please list your last 5 years of work history Ford’s Garage - Server, Eva, [PHO…" at bounding box center [390, 211] width 723 height 62
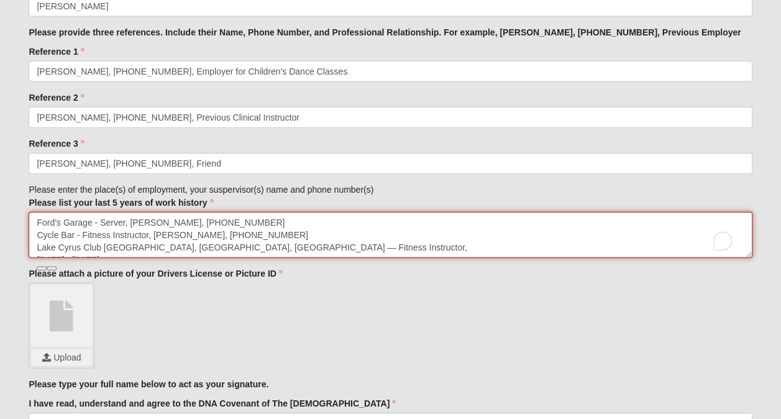
click at [379, 213] on textarea "Ford’s Garage - Server, [PERSON_NAME], [PHONE_NUMBER] Cycle Bar - Fitness Instr…" at bounding box center [390, 235] width 723 height 46
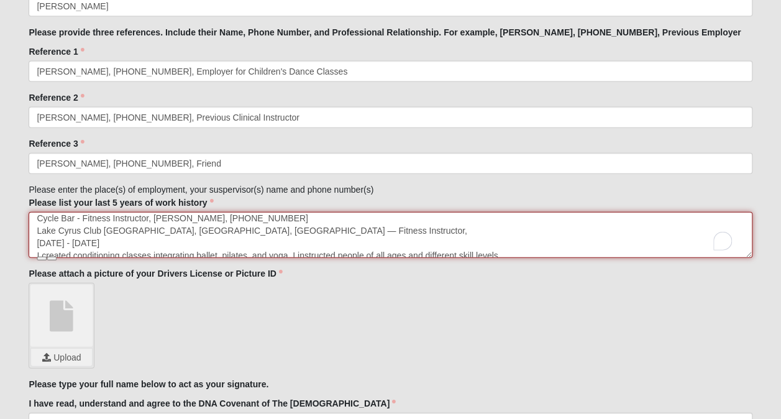
drag, startPoint x: 506, startPoint y: 225, endPoint x: 36, endPoint y: 236, distance: 470.0
click at [36, 236] on textarea "Ford’s Garage - Server, [PERSON_NAME], [PHONE_NUMBER] Cycle Bar - Fitness Instr…" at bounding box center [390, 235] width 723 height 46
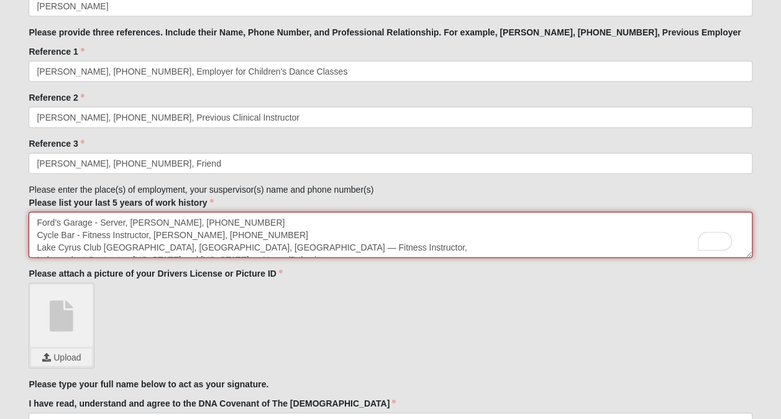
drag, startPoint x: 109, startPoint y: 245, endPoint x: 14, endPoint y: 239, distance: 95.3
click at [390, 249] on textarea "Ford’s Garage - Server, [PERSON_NAME], [PHONE_NUMBER] Cycle Bar - Fitness Instr…" at bounding box center [390, 235] width 723 height 46
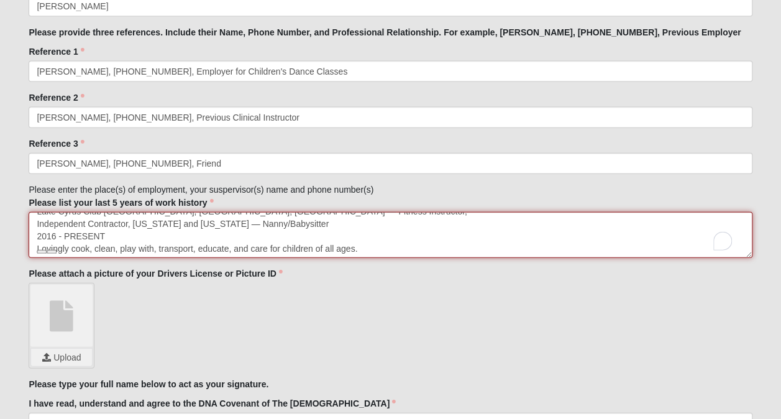
drag, startPoint x: 109, startPoint y: 234, endPoint x: 28, endPoint y: 237, distance: 81.5
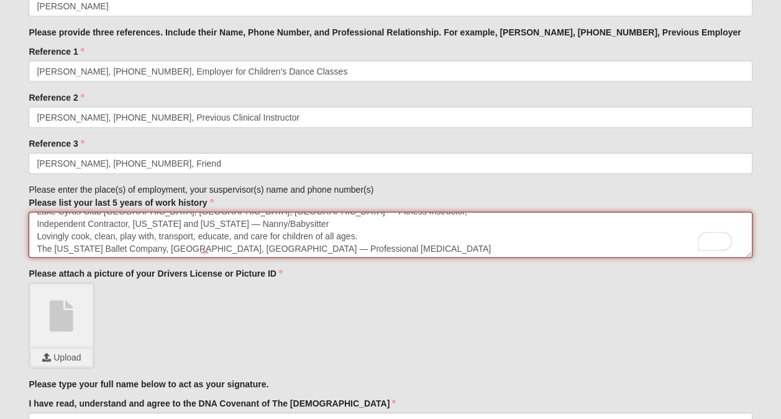
drag, startPoint x: 37, startPoint y: 237, endPoint x: 359, endPoint y: 234, distance: 322.0
click at [359, 234] on textarea "Ford’s Garage - Server, [PERSON_NAME], [PHONE_NUMBER] Cycle Bar - Fitness Instr…" at bounding box center [390, 235] width 723 height 46
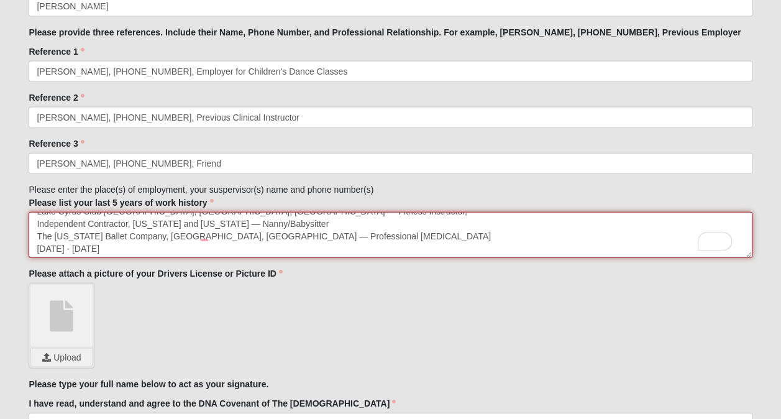
drag, startPoint x: 162, startPoint y: 247, endPoint x: 21, endPoint y: 244, distance: 141.1
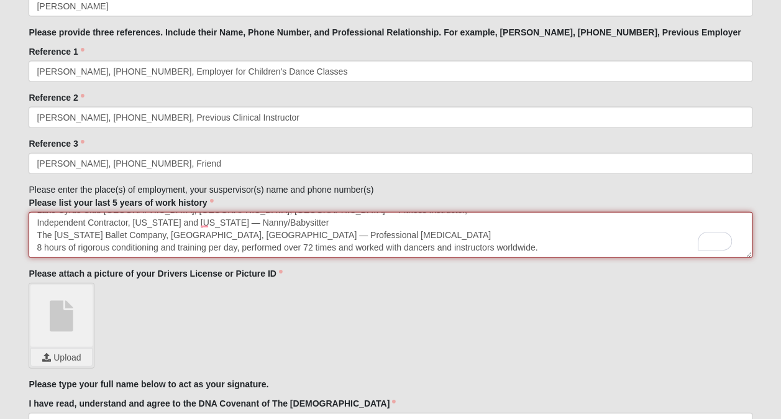
drag, startPoint x: 35, startPoint y: 247, endPoint x: 648, endPoint y: 239, distance: 612.3
click at [648, 239] on textarea "Ford’s Garage - Server, [PERSON_NAME], [PHONE_NUMBER] Cycle Bar - Fitness Instr…" at bounding box center [390, 235] width 723 height 46
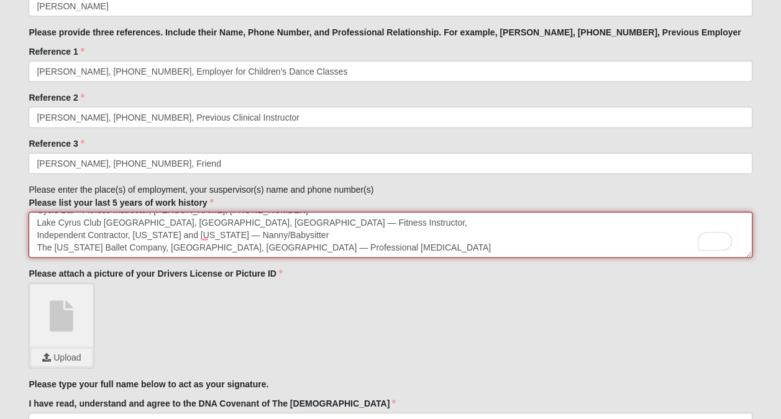
click at [273, 249] on textarea "Ford’s Garage - Server, [PERSON_NAME], [PHONE_NUMBER] Cycle Bar - Fitness Instr…" at bounding box center [390, 235] width 723 height 46
drag, startPoint x: 210, startPoint y: 239, endPoint x: 11, endPoint y: 239, distance: 198.9
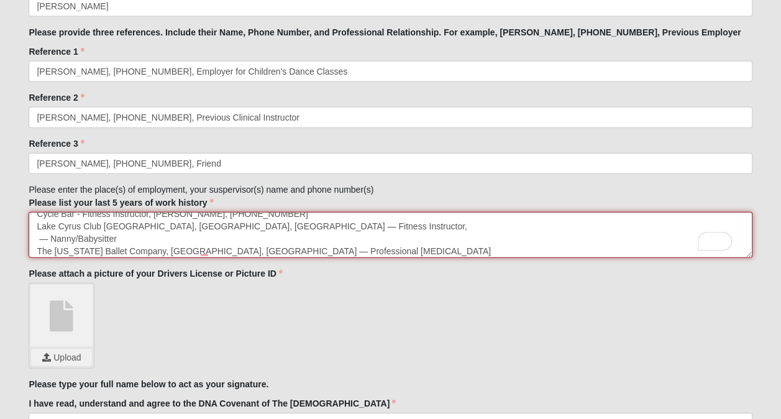
click at [50, 239] on textarea "Ford’s Garage - Server, [PERSON_NAME], [PHONE_NUMBER] Cycle Bar - Fitness Instr…" at bounding box center [390, 235] width 723 height 46
click at [111, 235] on textarea "Ford’s Garage - Server, [PERSON_NAME], [PHONE_NUMBER] Cycle Bar - Fitness Instr…" at bounding box center [390, 235] width 723 height 46
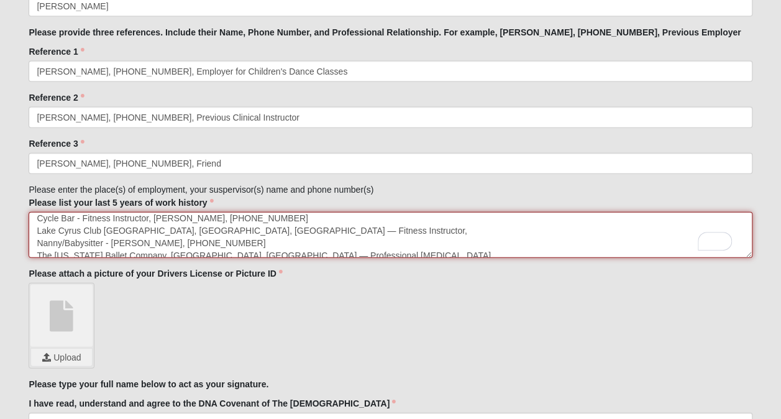
scroll to position [12, 0]
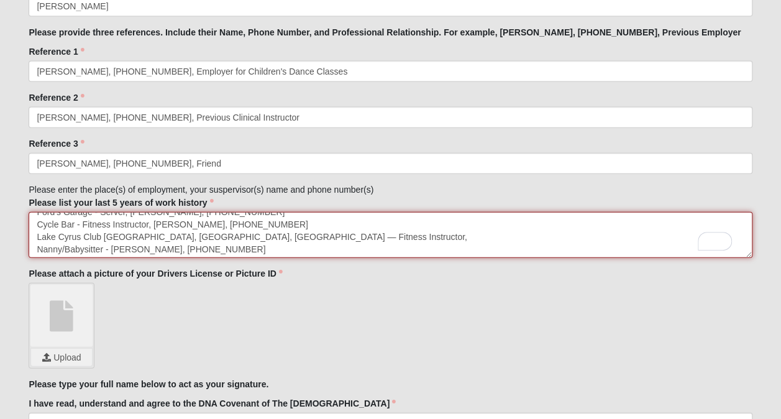
drag, startPoint x: 302, startPoint y: 237, endPoint x: 30, endPoint y: 234, distance: 271.6
click at [30, 234] on textarea "Ford’s Garage - Server, [PERSON_NAME], [PHONE_NUMBER] Cycle Bar - Fitness Instr…" at bounding box center [390, 235] width 723 height 46
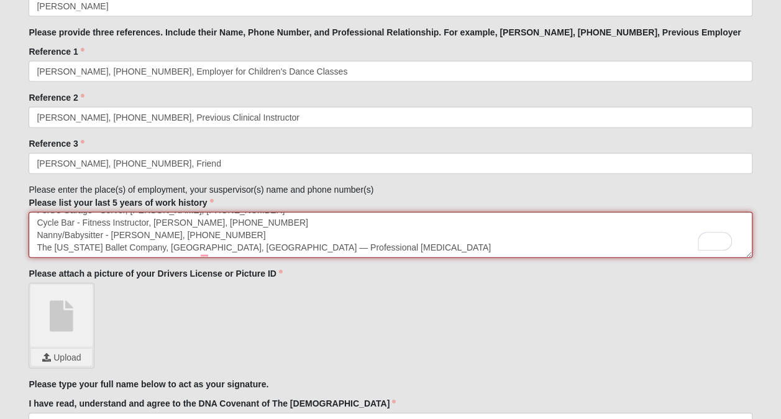
scroll to position [12, 0]
drag, startPoint x: 245, startPoint y: 234, endPoint x: 31, endPoint y: 235, distance: 213.8
click at [31, 235] on textarea "Ford’s Garage - Server, [PERSON_NAME], [PHONE_NUMBER] Cycle Bar - Fitness Instr…" at bounding box center [390, 235] width 723 height 46
click at [368, 229] on textarea "Ford’s Garage - Server, [PERSON_NAME], [PHONE_NUMBER] Cycle Bar - Fitness Instr…" at bounding box center [390, 235] width 723 height 46
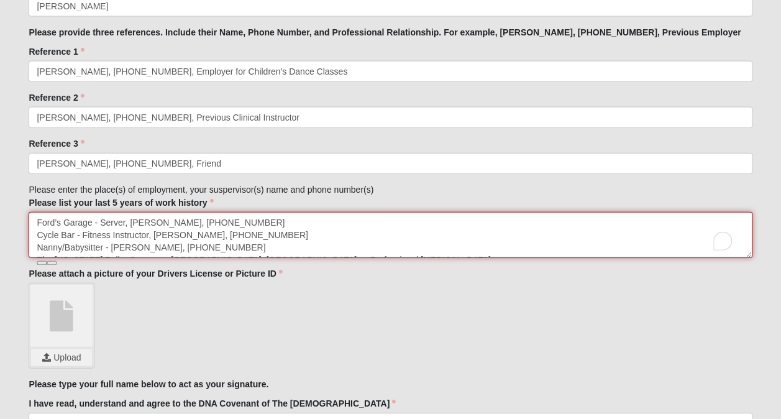
click at [36, 218] on textarea "Ford’s Garage - Server, [PERSON_NAME], [PHONE_NUMBER] Cycle Bar - Fitness Instr…" at bounding box center [390, 235] width 723 height 46
paste textarea "Nanny/Babysitter - [PERSON_NAME], [PHONE_NUMBER]"
drag, startPoint x: 209, startPoint y: 235, endPoint x: 22, endPoint y: 229, distance: 187.8
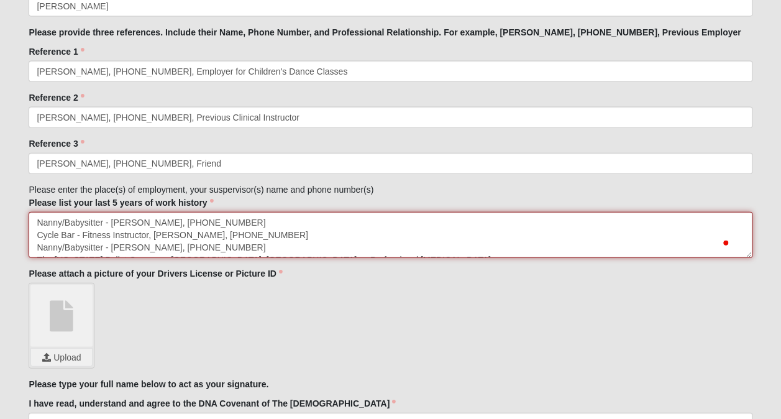
click at [275, 235] on textarea "Nanny/Babysitter - [PERSON_NAME], [PHONE_NUMBER] Cycle Bar - Fitness Instructor…" at bounding box center [390, 235] width 723 height 46
paste textarea "Ford’s Garage - Server, [PERSON_NAME], [PHONE_NUMBER]"
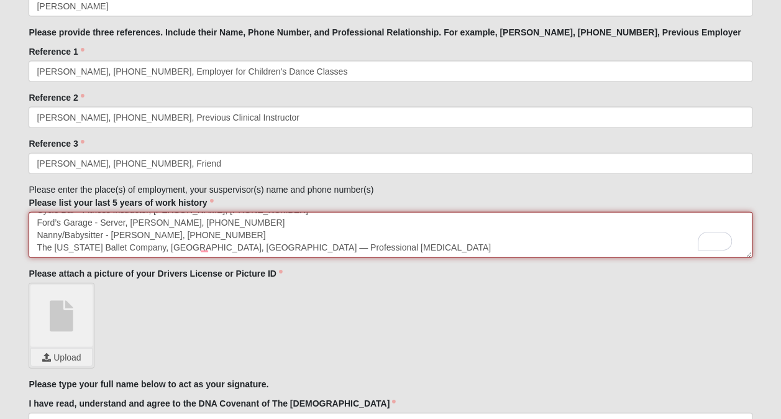
drag, startPoint x: 246, startPoint y: 235, endPoint x: 39, endPoint y: 235, distance: 207.0
click at [39, 235] on textarea "Nanny/Babysitter - [PERSON_NAME], [PHONE_NUMBER] Cycle Bar - Fitness Instructor…" at bounding box center [390, 235] width 723 height 46
click at [36, 236] on textarea "Nanny/Babysitter - [PERSON_NAME], [PHONE_NUMBER] Cycle Bar - Fitness Instructor…" at bounding box center [390, 235] width 723 height 46
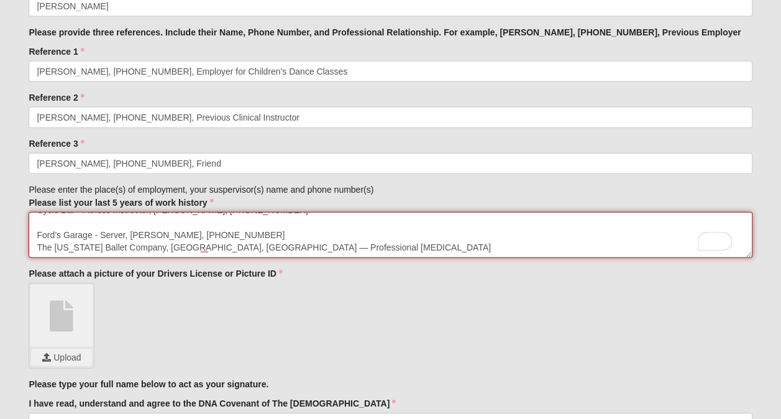
click at [40, 223] on textarea "Nanny/Babysitter - [PERSON_NAME], [PHONE_NUMBER] Cycle Bar - Fitness Instructor…" at bounding box center [390, 235] width 723 height 46
paste textarea "Nanny/Babysitter - [PERSON_NAME], [PHONE_NUMBER]"
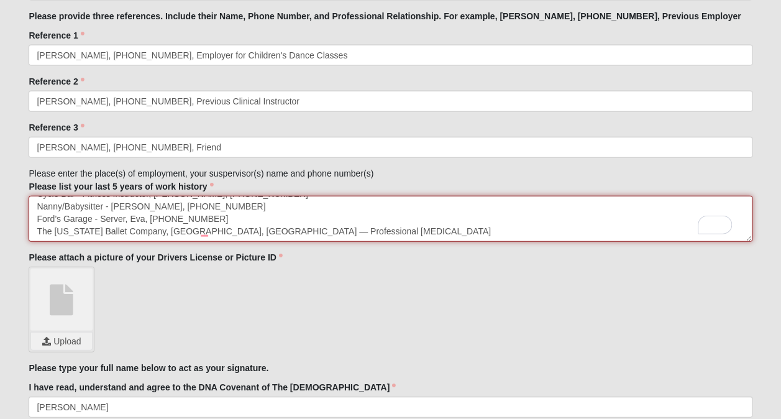
drag, startPoint x: 206, startPoint y: 234, endPoint x: 144, endPoint y: 237, distance: 62.9
click at [144, 237] on textarea "Nanny/Babysitter - [PERSON_NAME], [PHONE_NUMBER] Cycle Bar - Fitness Instructor…" at bounding box center [390, 219] width 723 height 46
click at [157, 231] on textarea "Nanny/Babysitter - [PERSON_NAME], [PHONE_NUMBER] Cycle Bar - Fitness Instructor…" at bounding box center [390, 219] width 723 height 46
click at [147, 230] on textarea "Nanny/Babysitter - [PERSON_NAME], [PHONE_NUMBER] Cycle Bar - Fitness Instructor…" at bounding box center [390, 219] width 723 height 46
click at [148, 232] on textarea "Nanny/Babysitter - [PERSON_NAME], [PHONE_NUMBER] Cycle Bar - Fitness Instructor…" at bounding box center [390, 219] width 723 height 46
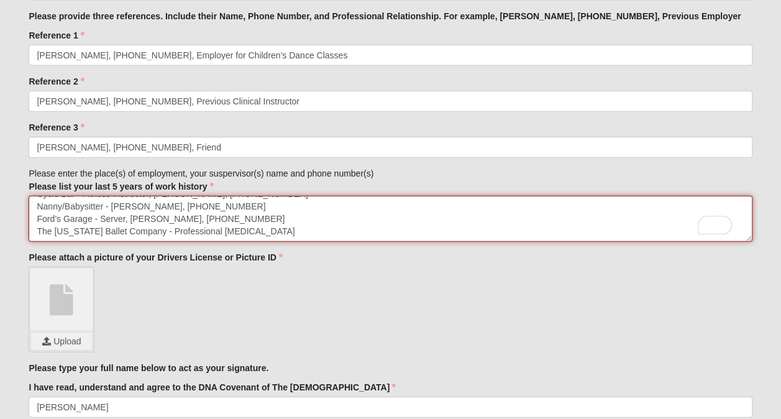
click at [260, 231] on textarea "Nanny/Babysitter - [PERSON_NAME], [PHONE_NUMBER] Cycle Bar - Fitness Instructor…" at bounding box center [390, 219] width 723 height 46
drag, startPoint x: 260, startPoint y: 231, endPoint x: 1, endPoint y: 227, distance: 259.2
type textarea "Nanny/Babysitter - [PERSON_NAME], [PHONE_NUMBER] Cycle Bar - Fitness Instructor…"
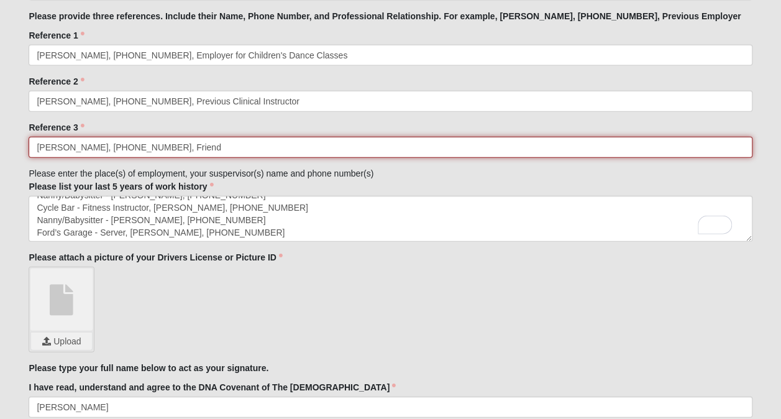
drag, startPoint x: 120, startPoint y: 143, endPoint x: -2, endPoint y: 155, distance: 123.1
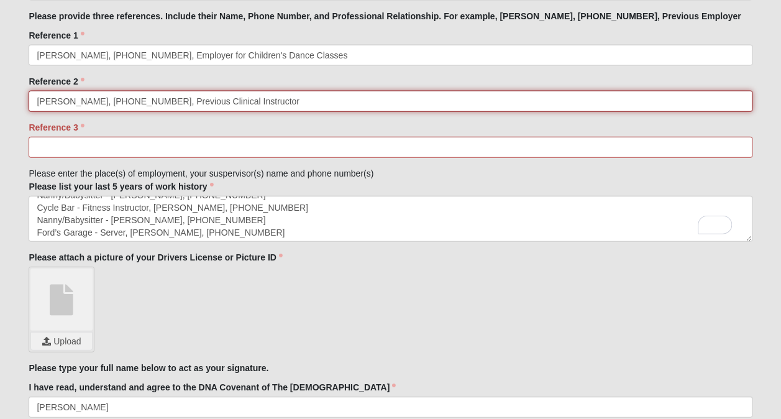
drag, startPoint x: 212, startPoint y: 98, endPoint x: -2, endPoint y: 99, distance: 214.4
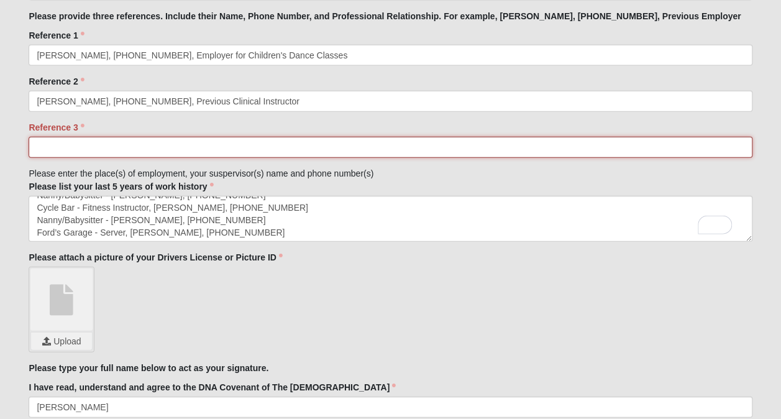
click at [48, 147] on input "Reference 3" at bounding box center [390, 147] width 723 height 21
paste input "[PERSON_NAME], [PHONE_NUMBER], Previous Clinical Instructor"
type input "[PERSON_NAME], [PHONE_NUMBER], Previous Clinical Instructor"
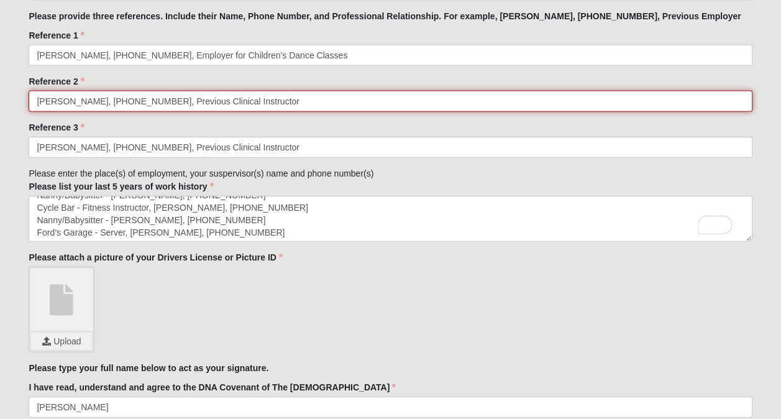
drag, startPoint x: 285, startPoint y: 99, endPoint x: -2, endPoint y: 110, distance: 287.3
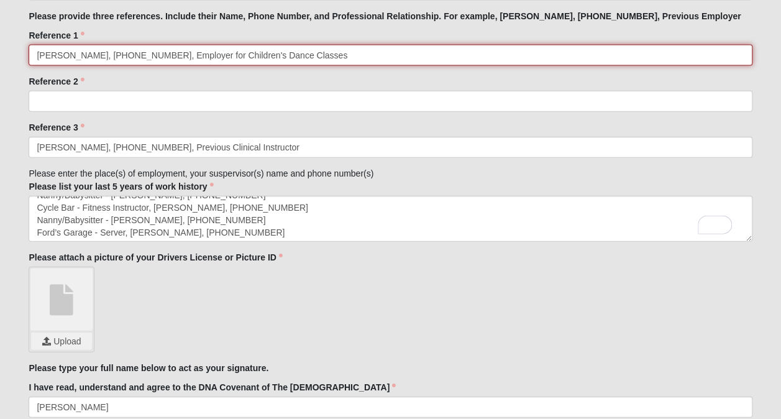
click at [300, 53] on input "[PERSON_NAME], [PHONE_NUMBER], Employer for Children's Dance Classes" at bounding box center [390, 55] width 723 height 21
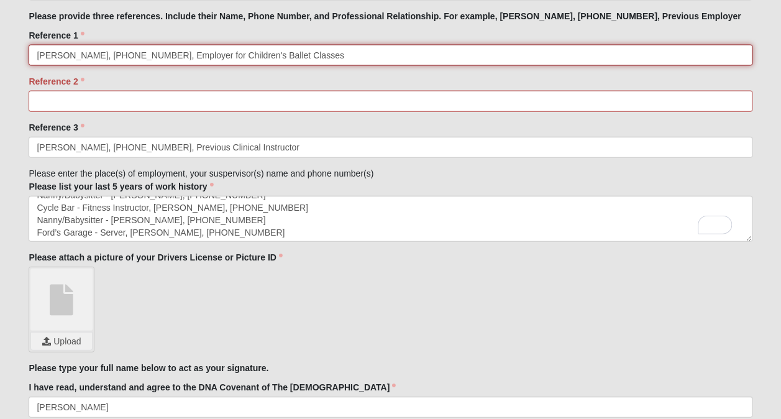
scroll to position [0, 0]
type input "[PERSON_NAME], [PHONE_NUMBER], Employer for Children's Ballet Classes"
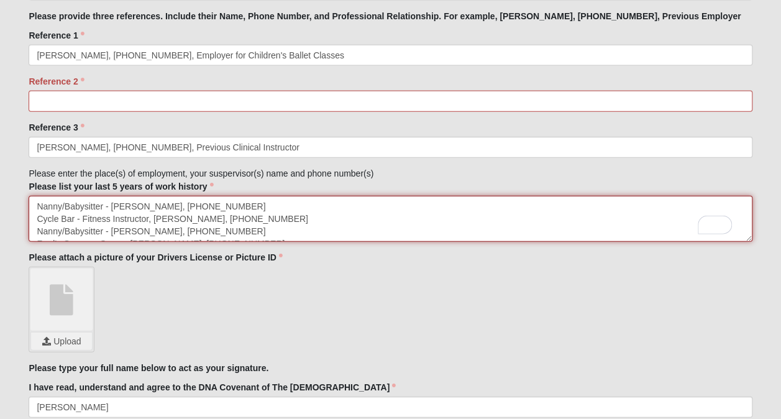
click at [39, 204] on textarea "Nanny/Babysitter - [PERSON_NAME], [PHONE_NUMBER] Cycle Bar - Fitness Instructor…" at bounding box center [390, 219] width 723 height 46
type textarea "Sub for Childrens Ballet Class - [PERSON_NAME], [PHONE_NUMBER] Nanny/Babysitter…"
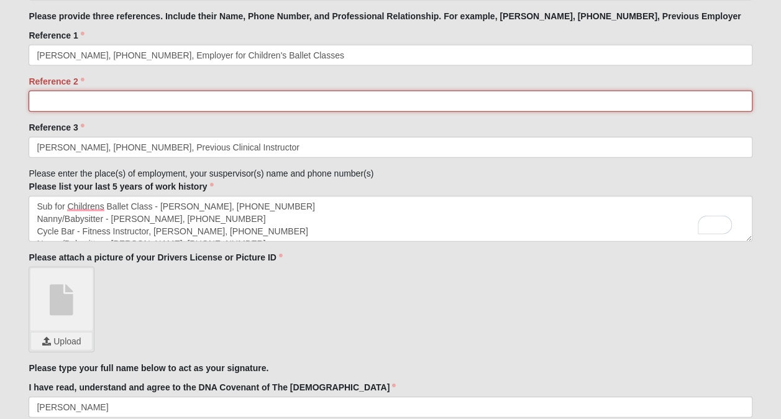
click at [158, 99] on input "Reference 2" at bounding box center [390, 101] width 723 height 21
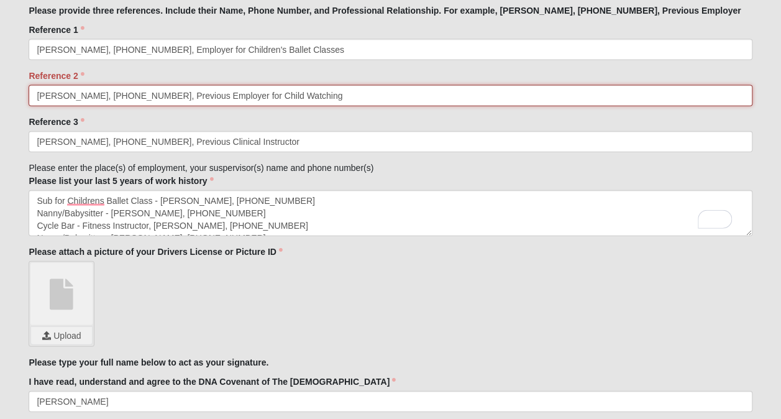
scroll to position [1372, 0]
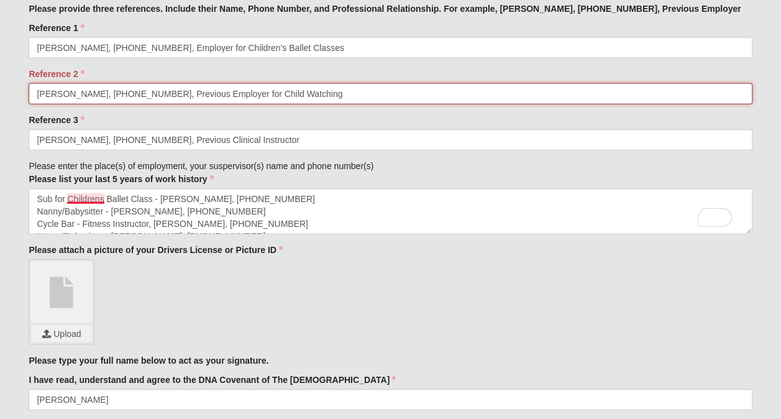
type input "[PERSON_NAME], [PHONE_NUMBER], Previous Employer for Child Watching"
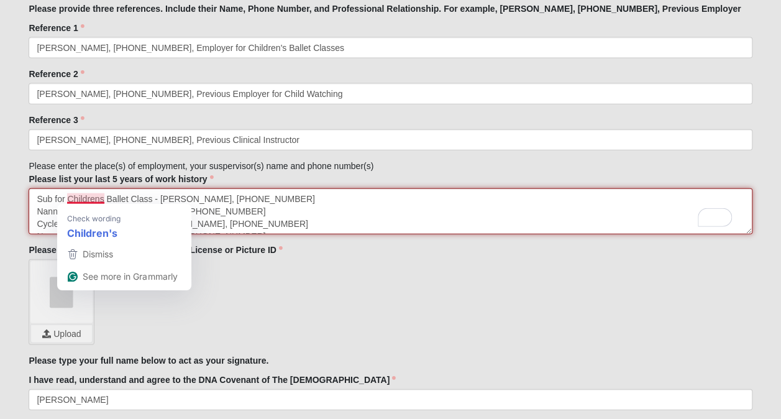
click at [91, 198] on textarea "Sub for Childrens Ballet Class - [PERSON_NAME], [PHONE_NUMBER] Nanny/Babysitter…" at bounding box center [390, 211] width 723 height 46
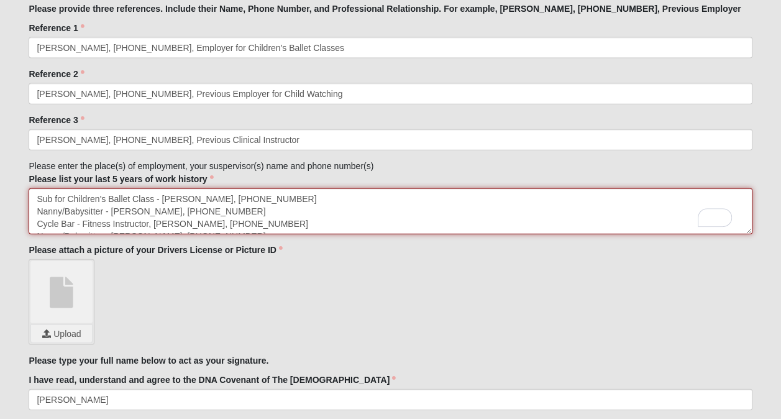
click at [150, 200] on textarea "Sub for Children's Ballet Class - [PERSON_NAME], [PHONE_NUMBER] Nanny/Babysitte…" at bounding box center [390, 211] width 723 height 46
click at [52, 200] on textarea "Sub for Children's Ballet Classes - [PERSON_NAME], [PHONE_NUMBER] Nanny/Babysit…" at bounding box center [390, 211] width 723 height 46
paste textarea "substitute"
click at [38, 200] on textarea "substitute for Children's Ballet Classes - [PERSON_NAME], [PHONE_NUMBER] Nanny/…" at bounding box center [390, 211] width 723 height 46
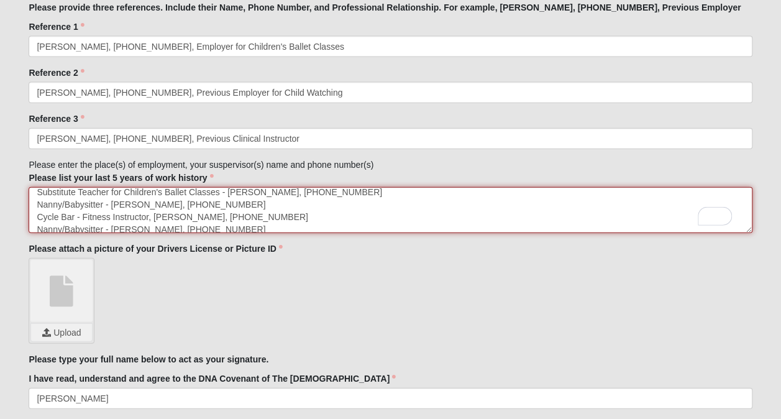
scroll to position [7, 0]
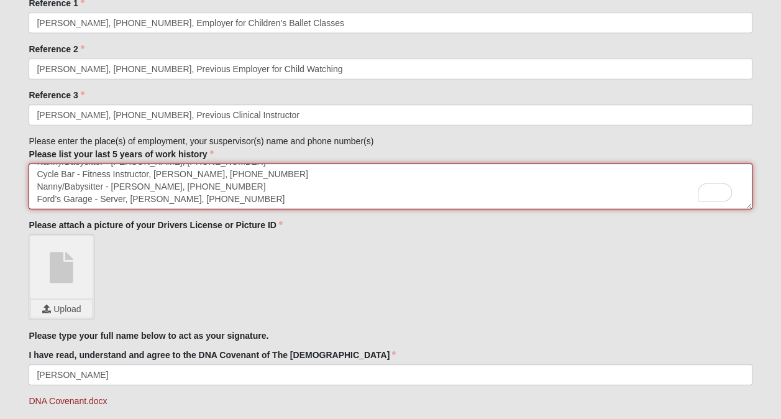
type textarea "Substitute Teacher for Children's Ballet Classes - [PERSON_NAME], [PHONE_NUMBER…"
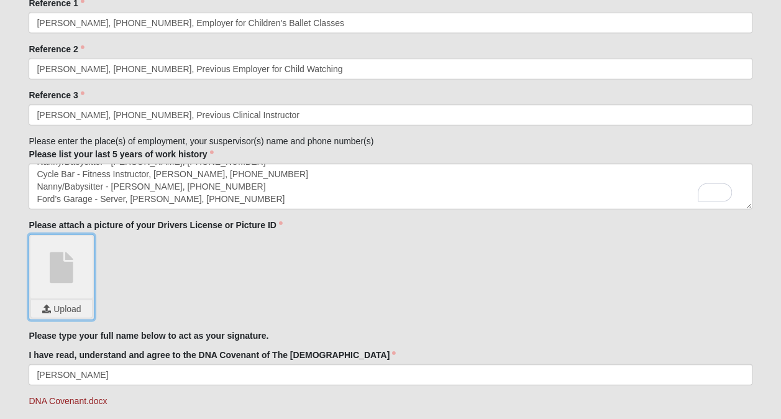
click at [57, 313] on input "file" at bounding box center [61, 308] width 61 height 17
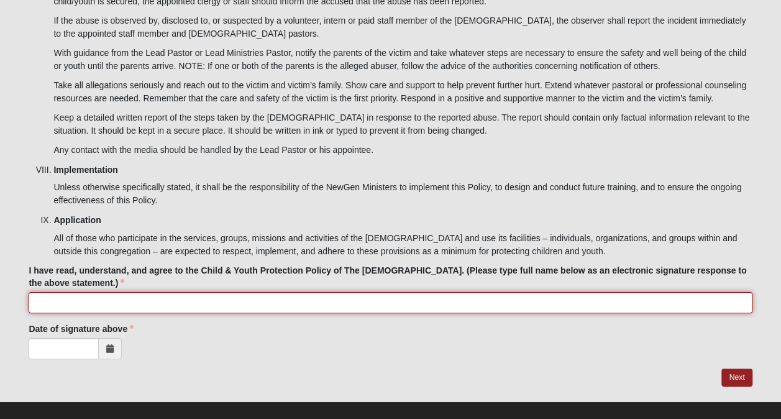
click at [268, 294] on input "I have read, understand, and agree to the Child & Youth Protection Policy of Th…" at bounding box center [390, 302] width 723 height 21
type input "[PERSON_NAME]"
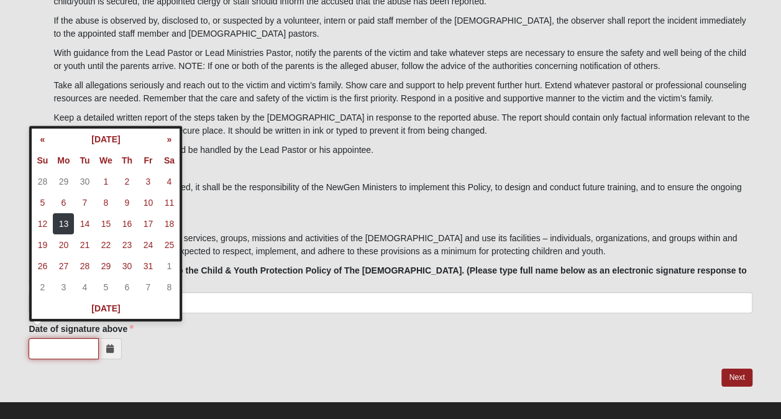
click at [81, 338] on input "Date of signature above" at bounding box center [64, 348] width 70 height 21
click at [67, 221] on td "13" at bounding box center [63, 223] width 21 height 21
type input "[DATE]"
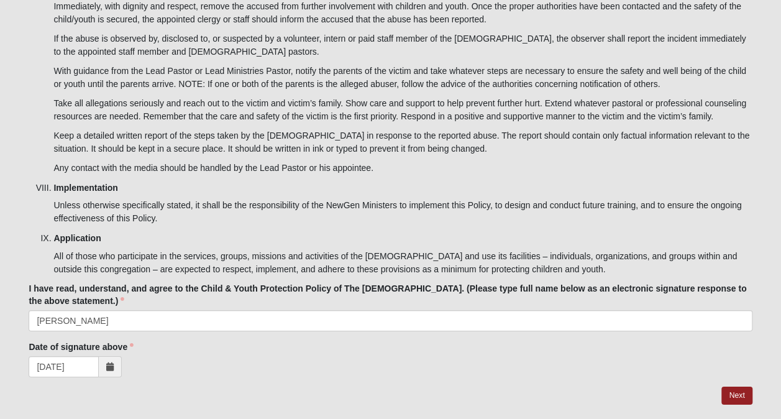
scroll to position [4218, 0]
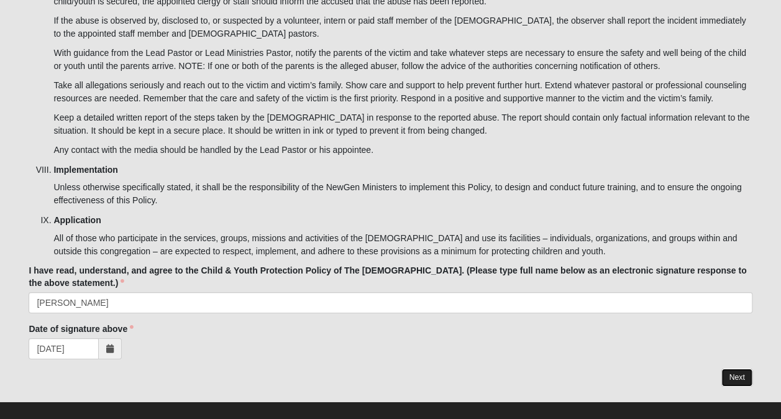
click at [730, 369] on link "Next" at bounding box center [737, 378] width 30 height 18
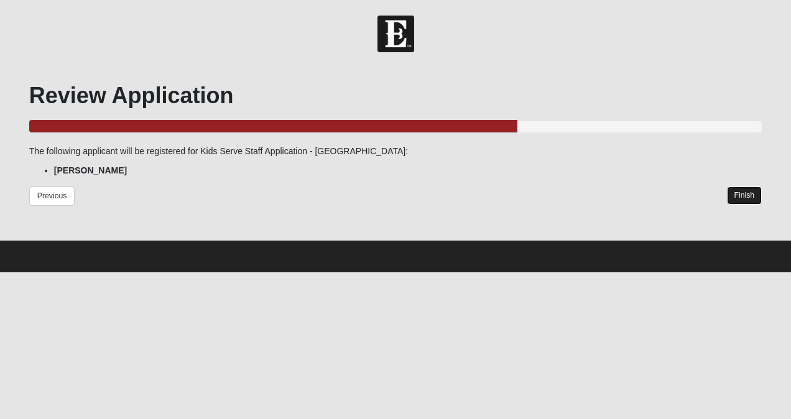
click at [751, 199] on link "Finish" at bounding box center [744, 195] width 35 height 18
